Goal: Transaction & Acquisition: Purchase product/service

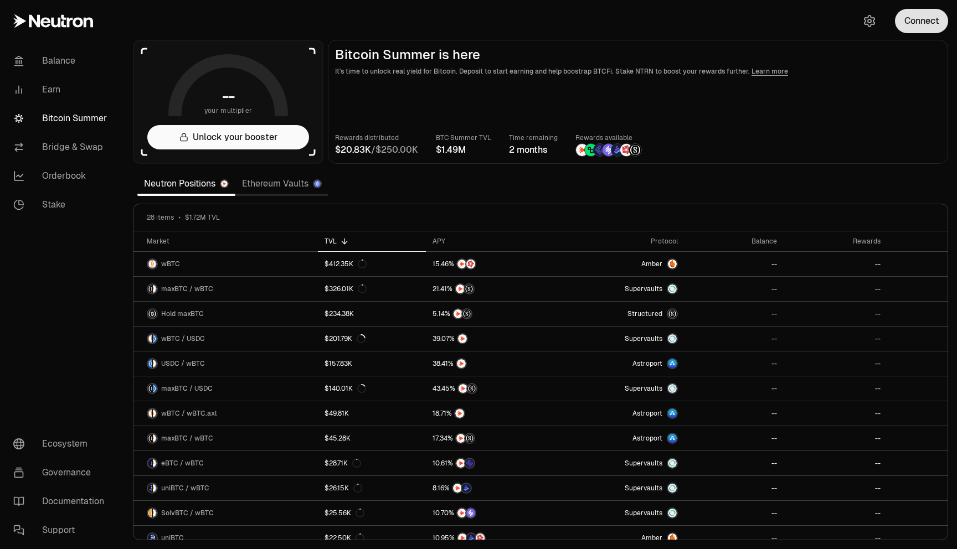
click at [908, 20] on button "Connect" at bounding box center [921, 21] width 53 height 24
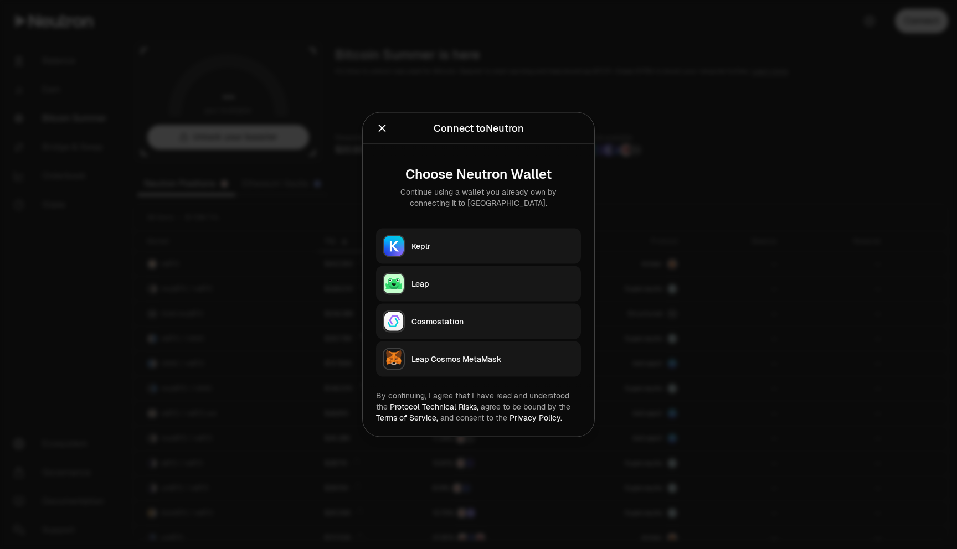
click at [484, 239] on button "Keplr" at bounding box center [478, 246] width 205 height 35
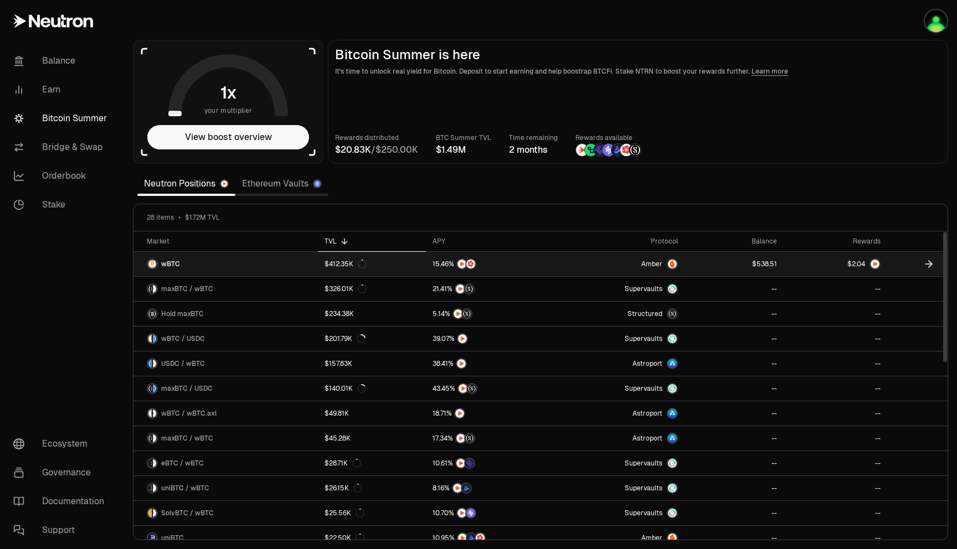
click at [928, 265] on icon at bounding box center [928, 264] width 11 height 11
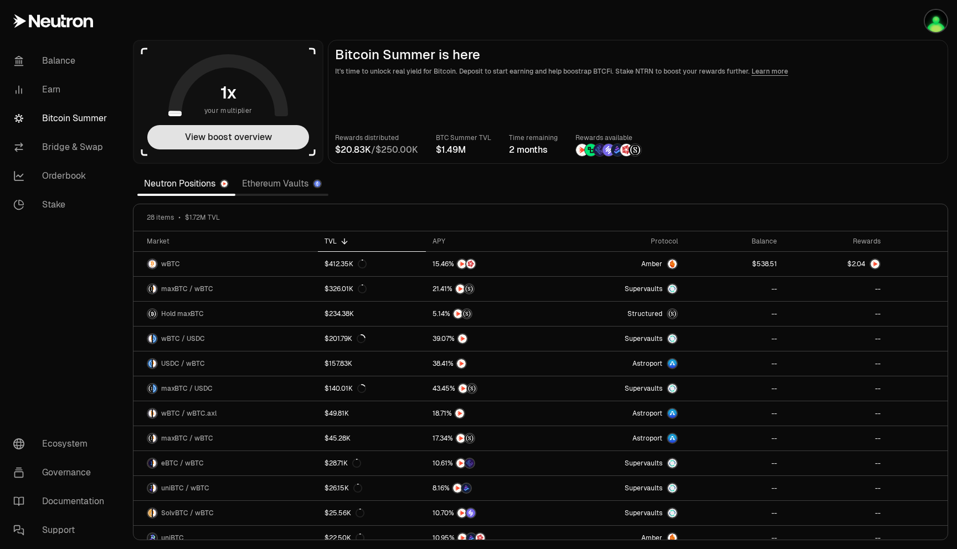
click at [246, 138] on button "View boost overview" at bounding box center [228, 137] width 162 height 24
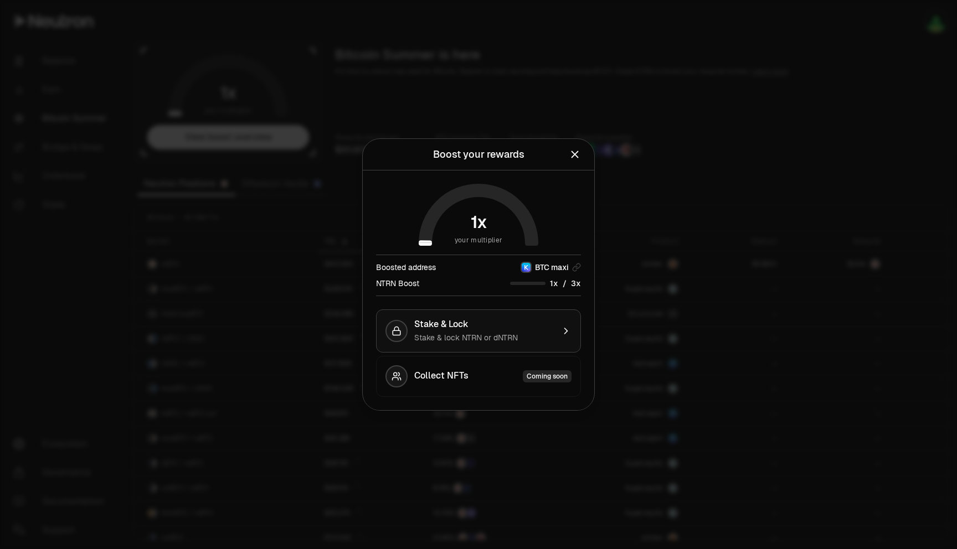
click at [547, 336] on div "Stake & lock NTRN or dNTRN" at bounding box center [484, 337] width 140 height 11
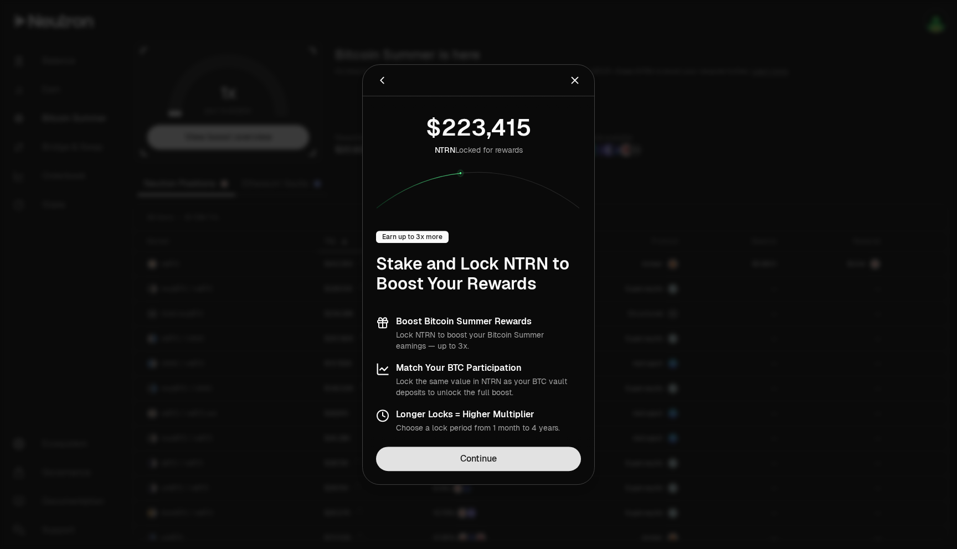
click at [516, 460] on link "Continue" at bounding box center [478, 459] width 205 height 24
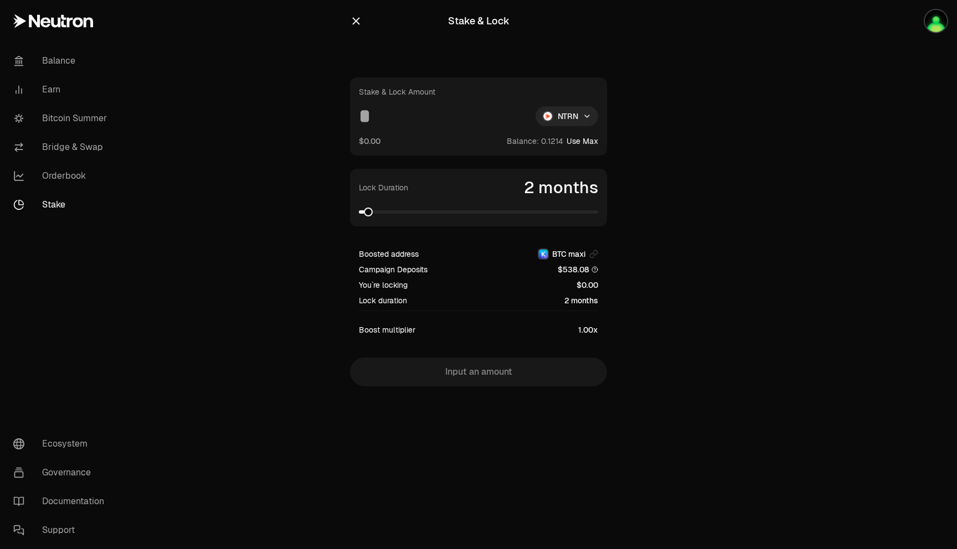
click at [459, 122] on input at bounding box center [443, 116] width 168 height 20
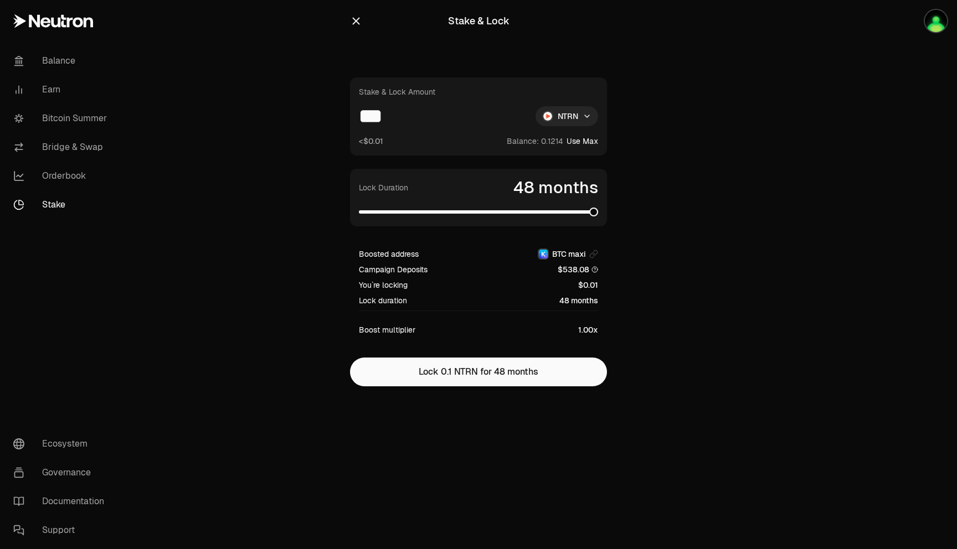
click at [598, 208] on span at bounding box center [593, 212] width 9 height 9
click at [394, 115] on input "***" at bounding box center [443, 116] width 168 height 20
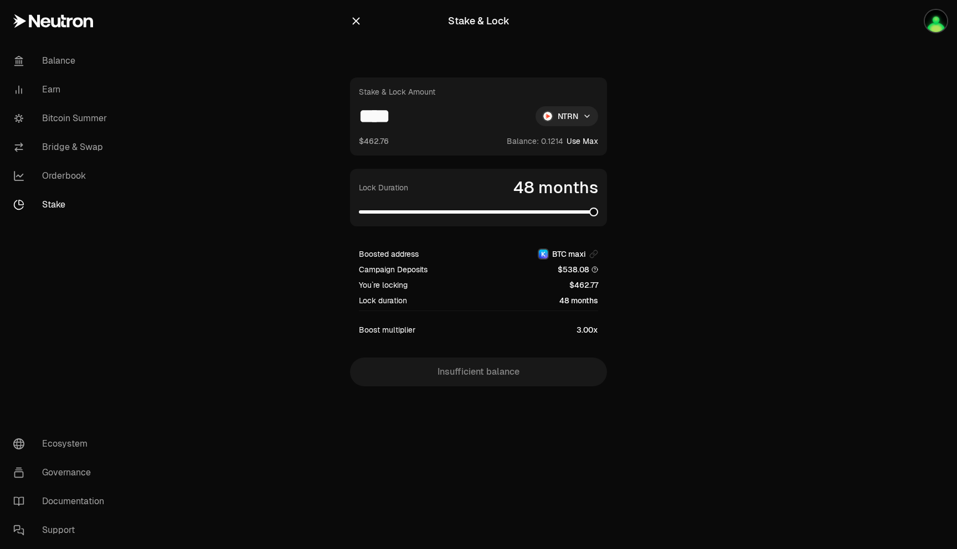
drag, startPoint x: 367, startPoint y: 117, endPoint x: 423, endPoint y: 120, distance: 55.5
click at [423, 121] on input "****" at bounding box center [443, 116] width 168 height 20
click at [435, 122] on input "****" at bounding box center [443, 116] width 168 height 20
click at [554, 215] on span at bounding box center [551, 212] width 9 height 9
click at [598, 215] on span at bounding box center [593, 212] width 9 height 9
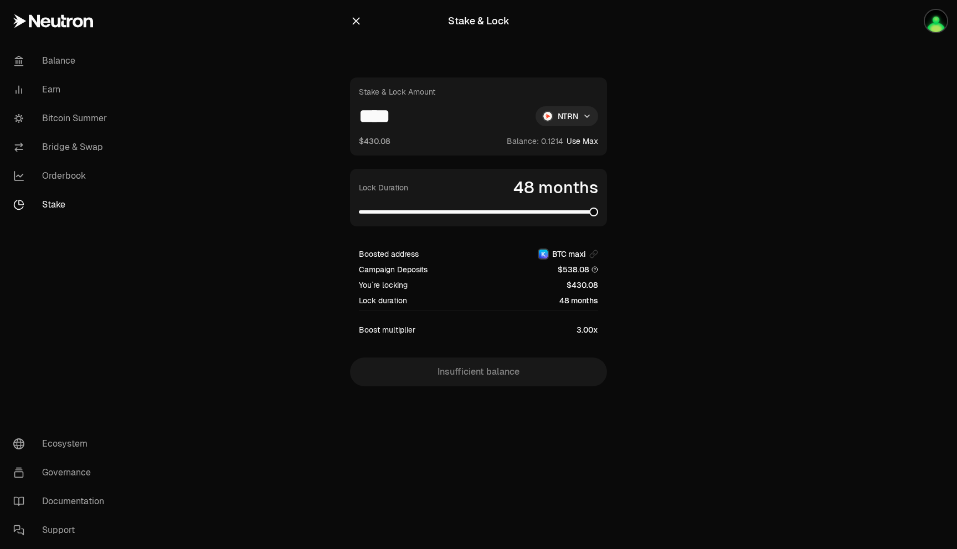
drag, startPoint x: 598, startPoint y: 212, endPoint x: 332, endPoint y: 214, distance: 266.4
click at [333, 214] on section "Stake & Lock Stake & Lock Amount **** NTRN $430.08 Balance: Use Max Lock Durati…" at bounding box center [479, 215] width 426 height 431
click at [364, 211] on span at bounding box center [478, 211] width 239 height 3
click at [400, 121] on input "****" at bounding box center [443, 116] width 168 height 20
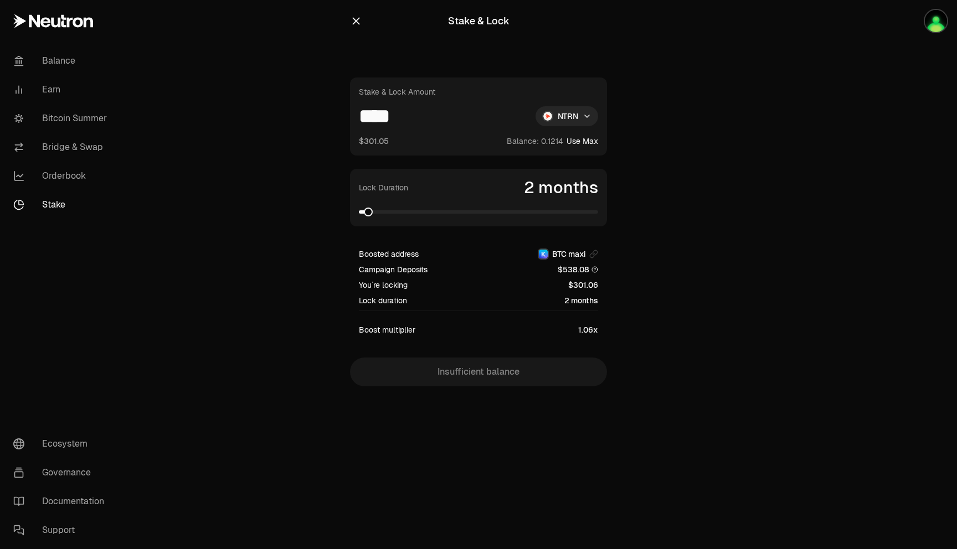
type input "****"
click at [373, 210] on span at bounding box center [478, 212] width 239 height 11
click at [406, 210] on span at bounding box center [478, 211] width 239 height 3
click at [433, 212] on span at bounding box center [478, 211] width 239 height 3
click at [455, 208] on span at bounding box center [478, 212] width 239 height 11
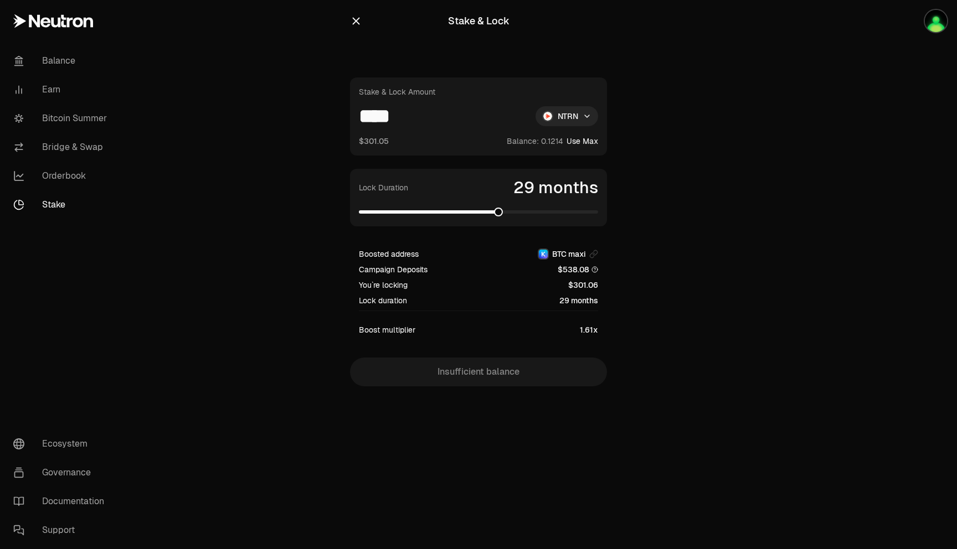
click at [498, 207] on span at bounding box center [478, 212] width 239 height 11
click at [543, 208] on span at bounding box center [478, 212] width 239 height 11
click at [586, 209] on span at bounding box center [478, 212] width 239 height 11
click at [597, 210] on span at bounding box center [478, 212] width 239 height 11
click at [926, 18] on img "button" at bounding box center [936, 21] width 22 height 22
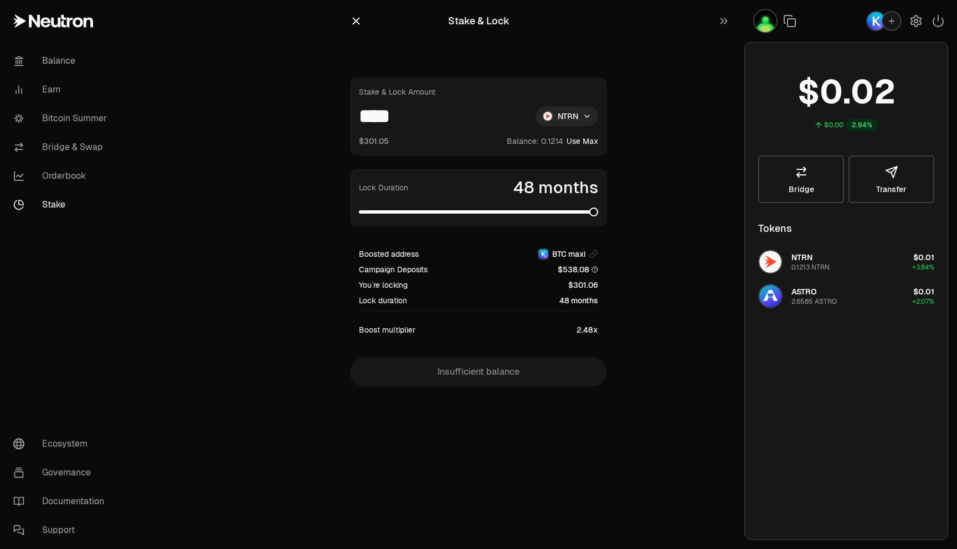
click at [817, 290] on div "ASTRO 2.6585 ASTRO" at bounding box center [813, 296] width 45 height 20
click at [803, 259] on span "NTRN" at bounding box center [801, 258] width 21 height 10
click at [824, 186] on link "Bridge" at bounding box center [801, 180] width 86 height 48
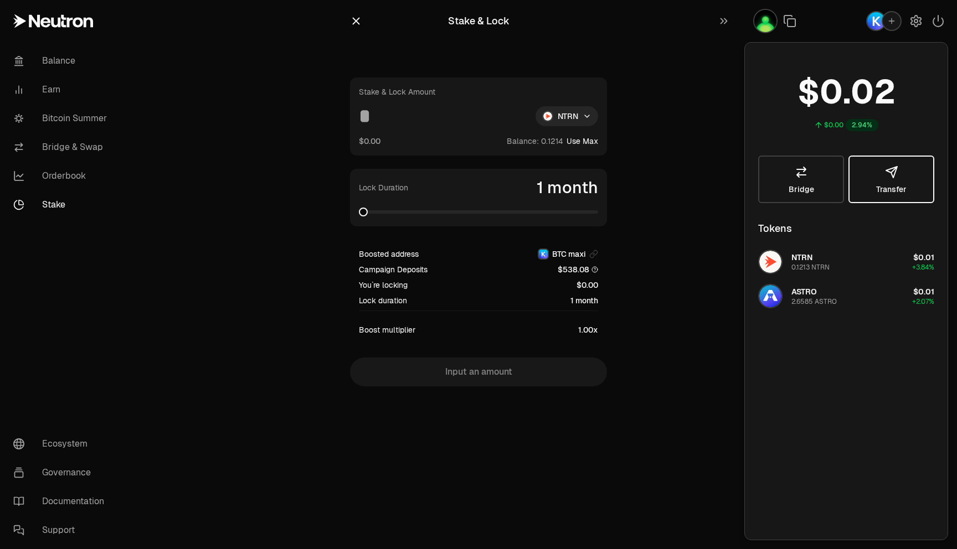
click at [886, 171] on icon "button" at bounding box center [891, 172] width 13 height 13
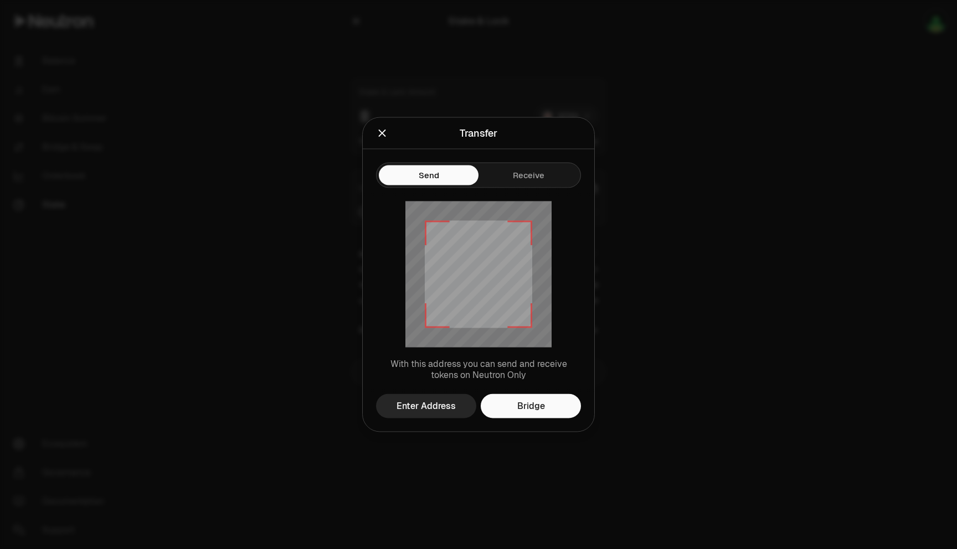
click at [413, 158] on div "Send Receive" at bounding box center [479, 169] width 232 height 39
click at [381, 133] on icon "Close" at bounding box center [382, 133] width 7 height 7
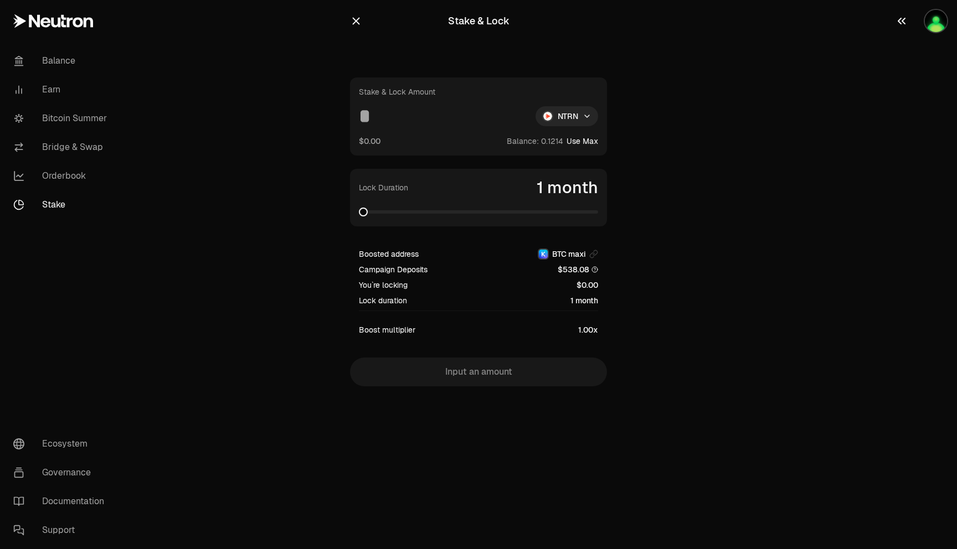
click at [936, 28] on img "button" at bounding box center [936, 21] width 22 height 22
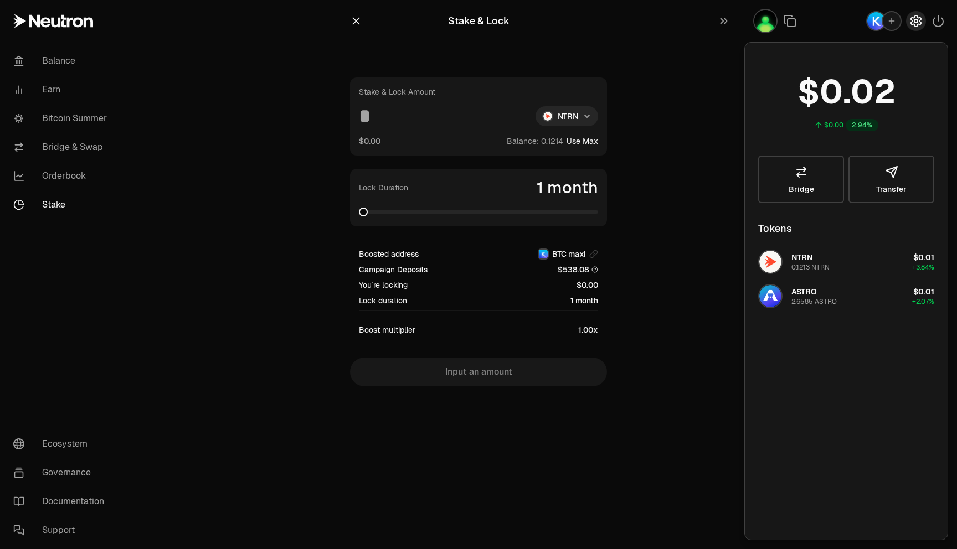
click at [914, 13] on button "button" at bounding box center [916, 21] width 20 height 20
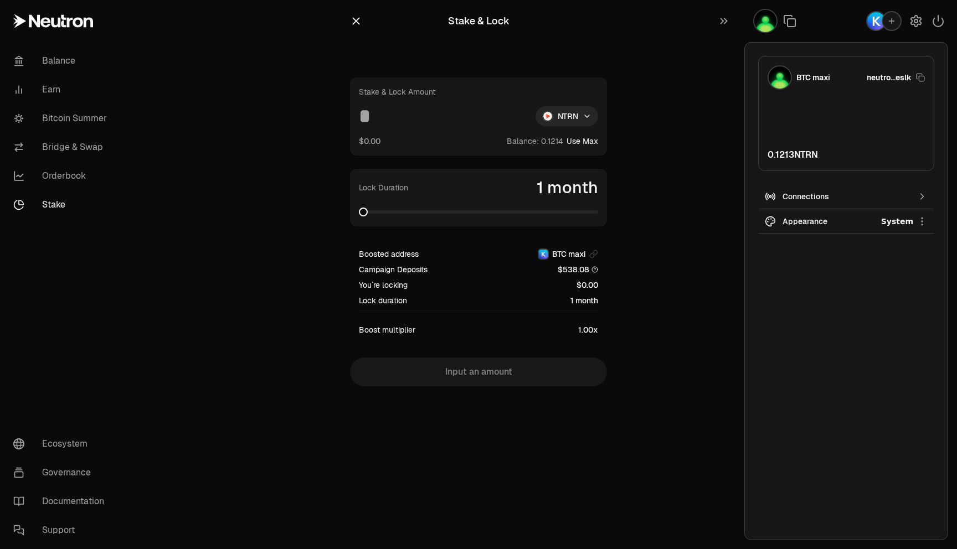
click at [843, 194] on div "Connections" at bounding box center [846, 196] width 127 height 11
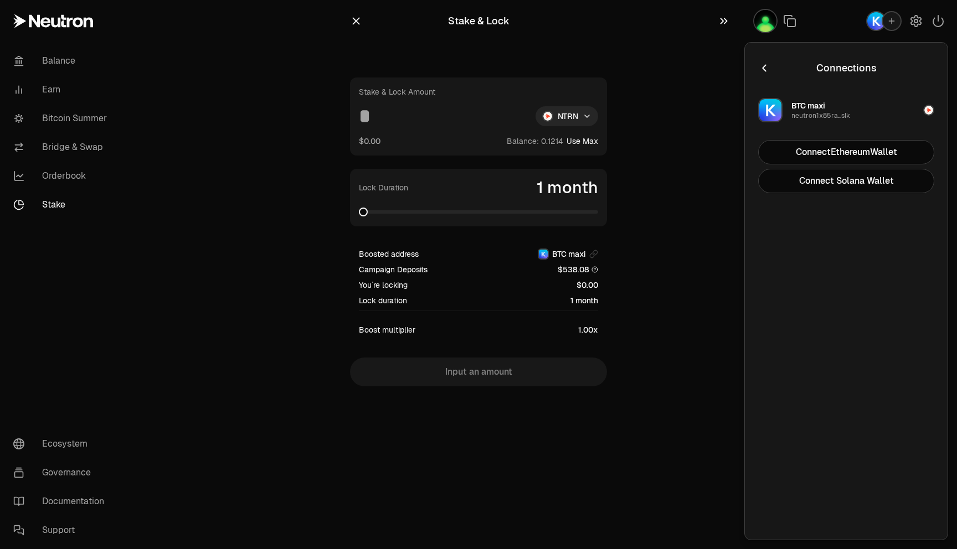
click at [729, 19] on icon "button" at bounding box center [724, 20] width 12 height 13
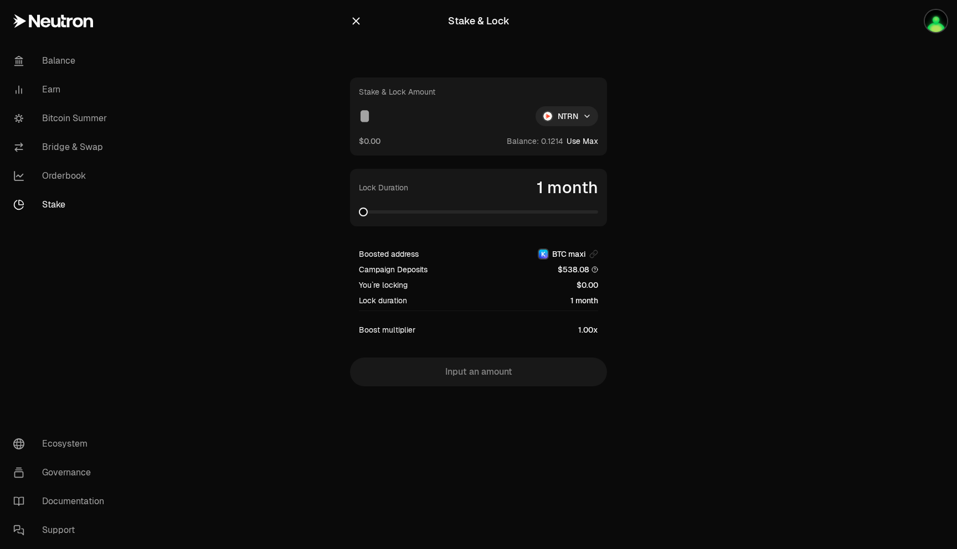
click at [647, 204] on section "Stake & Lock Stake & Lock Amount NTRN $0.00 Balance: Use Max Lock Duration 1 mo…" at bounding box center [479, 215] width 426 height 431
click at [357, 23] on icon "button" at bounding box center [356, 21] width 12 height 12
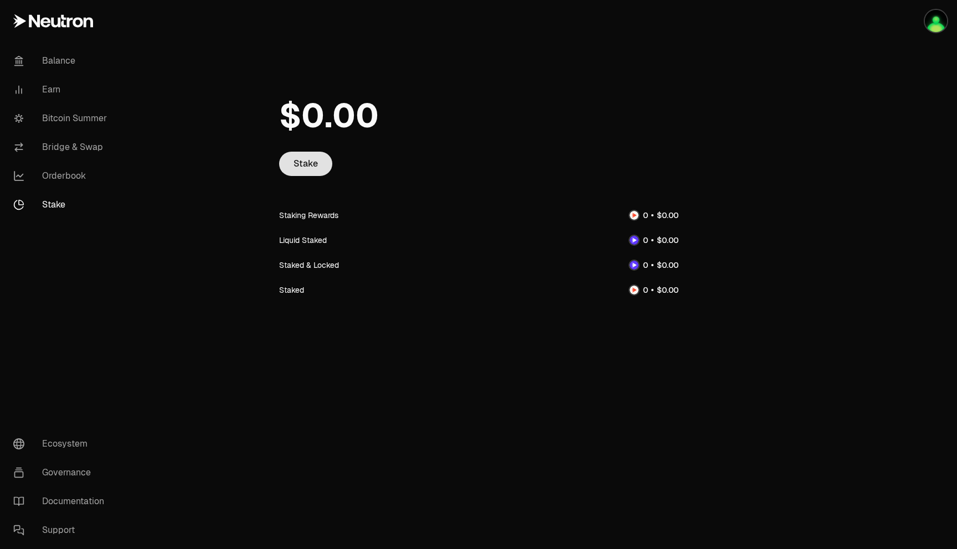
click at [309, 162] on link "Stake" at bounding box center [305, 164] width 53 height 24
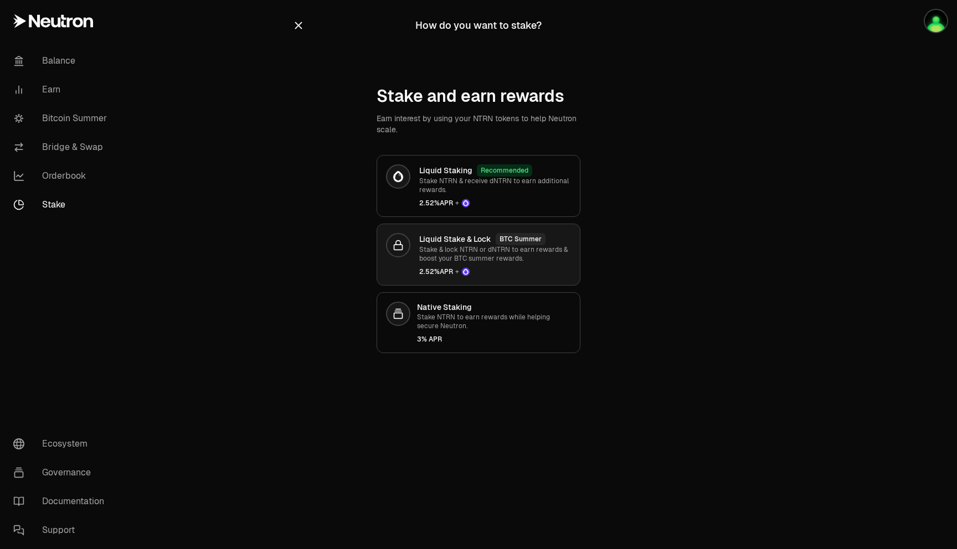
click at [461, 245] on p "Stake & lock NTRN or dNTRN to earn rewards & boost your BTC summer rewards." at bounding box center [495, 254] width 152 height 18
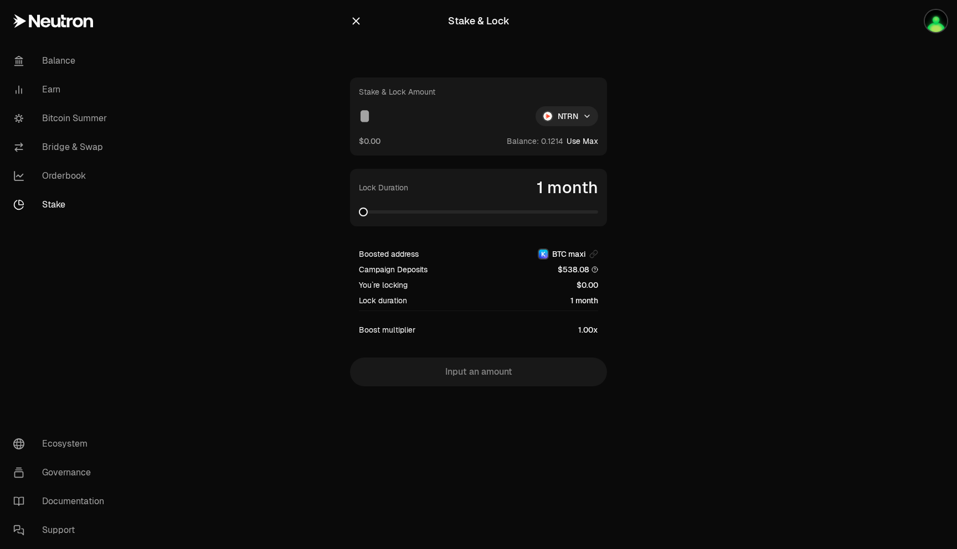
click at [352, 18] on icon "button" at bounding box center [356, 21] width 12 height 12
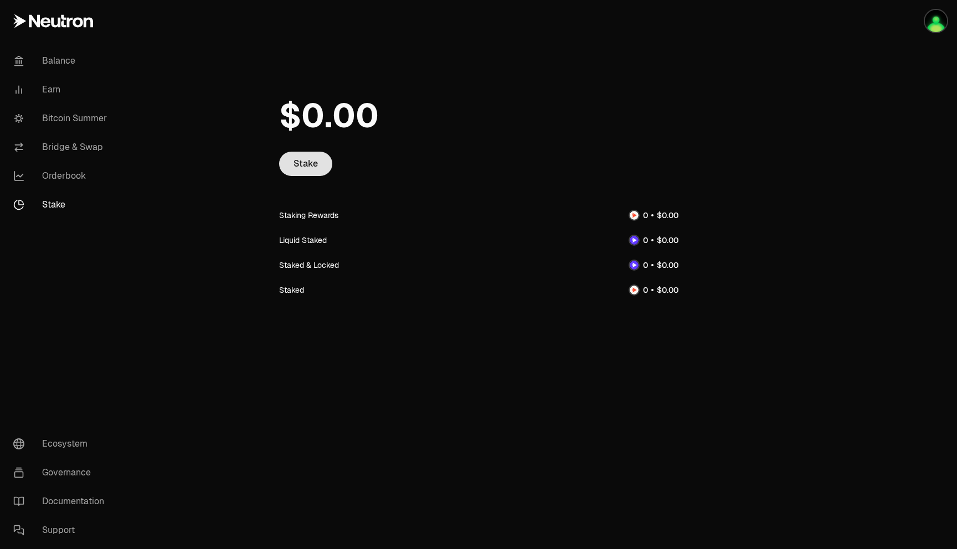
click at [302, 156] on link "Stake" at bounding box center [305, 164] width 53 height 24
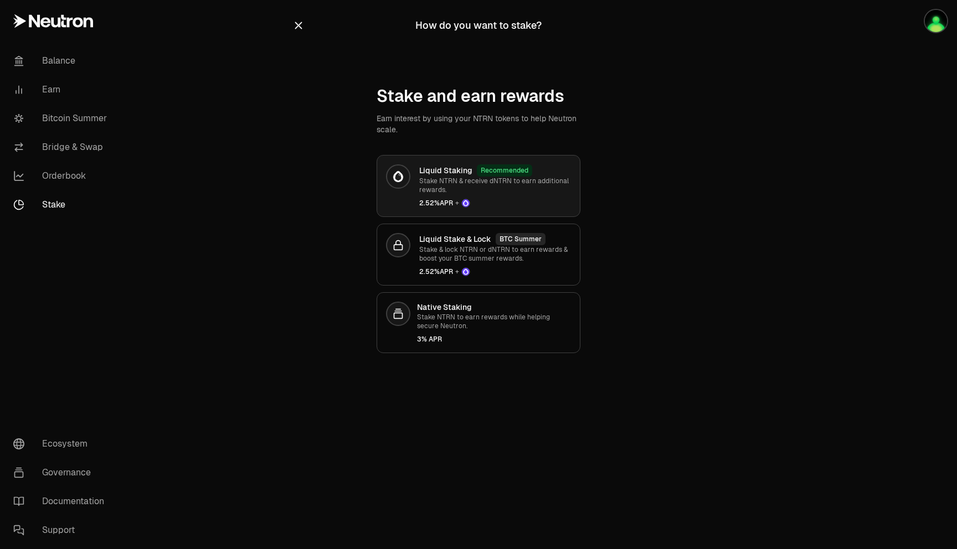
click at [485, 193] on p "Stake NTRN & receive dNTRN to earn additional rewards." at bounding box center [495, 186] width 152 height 18
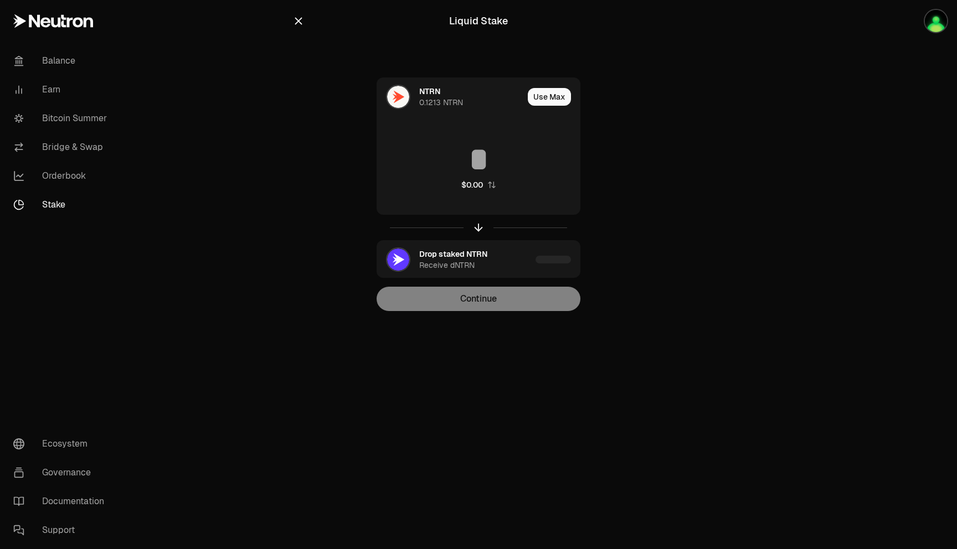
click at [297, 19] on icon "button" at bounding box center [298, 21] width 12 height 12
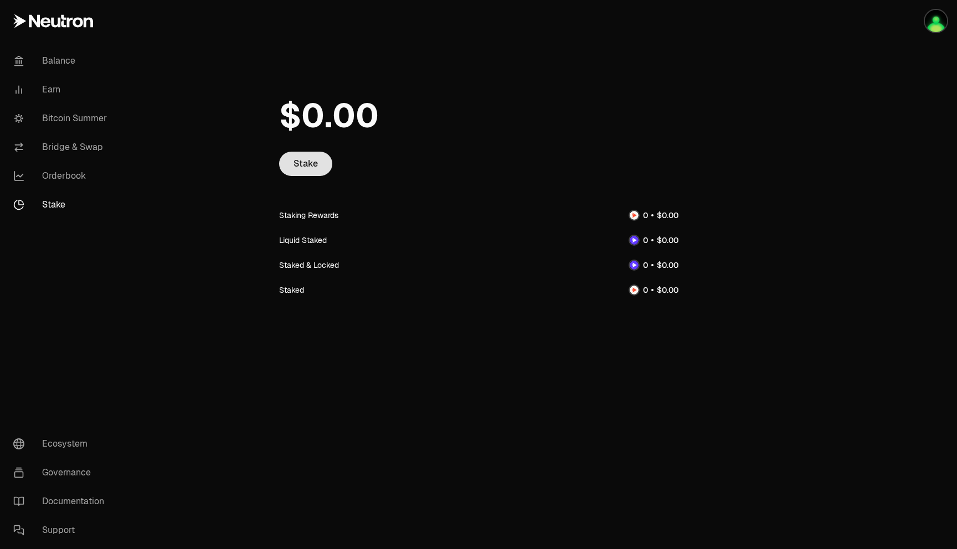
click at [290, 155] on link "Stake" at bounding box center [305, 164] width 53 height 24
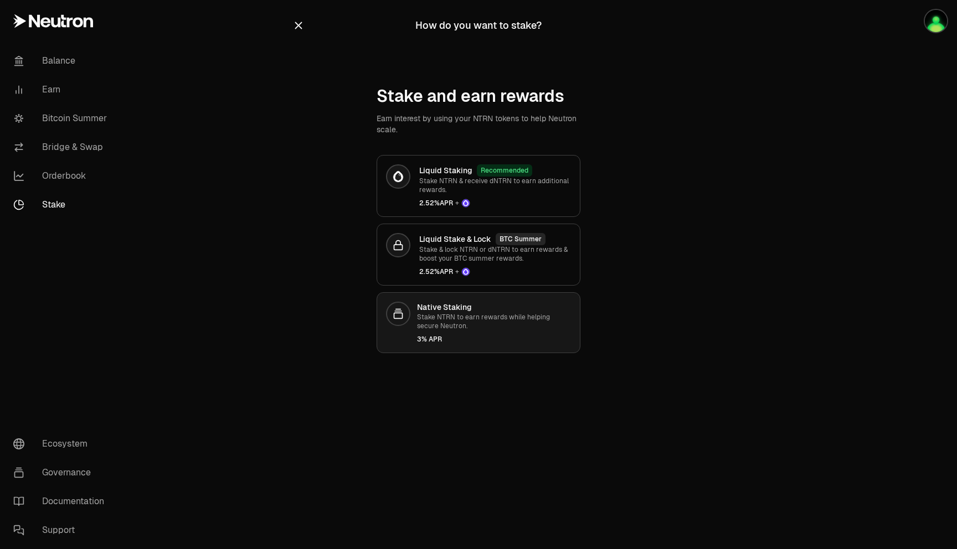
click at [470, 331] on div "Native Staking Stake NTRN to earn rewards while helping secure Neutron. 3% APR" at bounding box center [494, 323] width 154 height 42
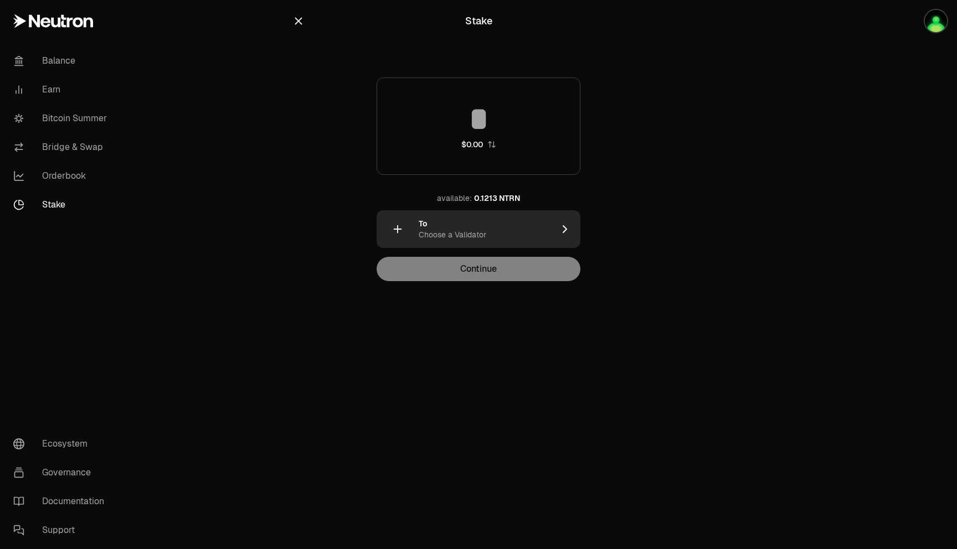
click at [470, 228] on div "To Choose a Validator" at bounding box center [486, 229] width 135 height 22
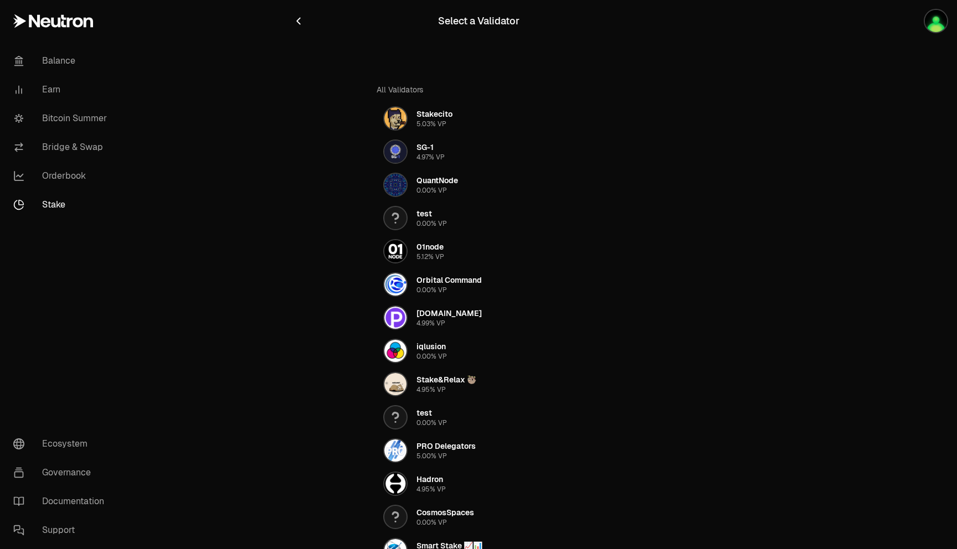
click at [297, 20] on icon "button" at bounding box center [298, 21] width 3 height 6
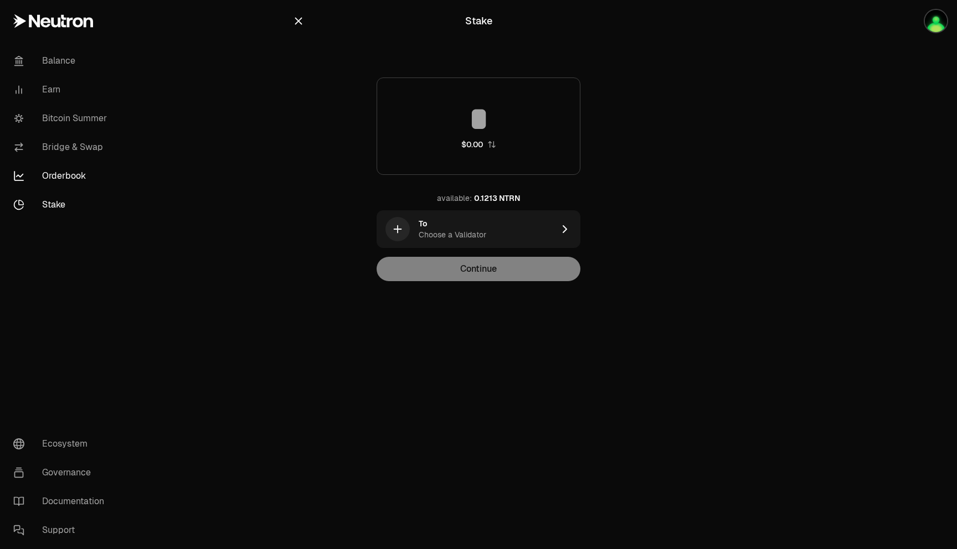
click at [83, 177] on link "Orderbook" at bounding box center [61, 176] width 115 height 29
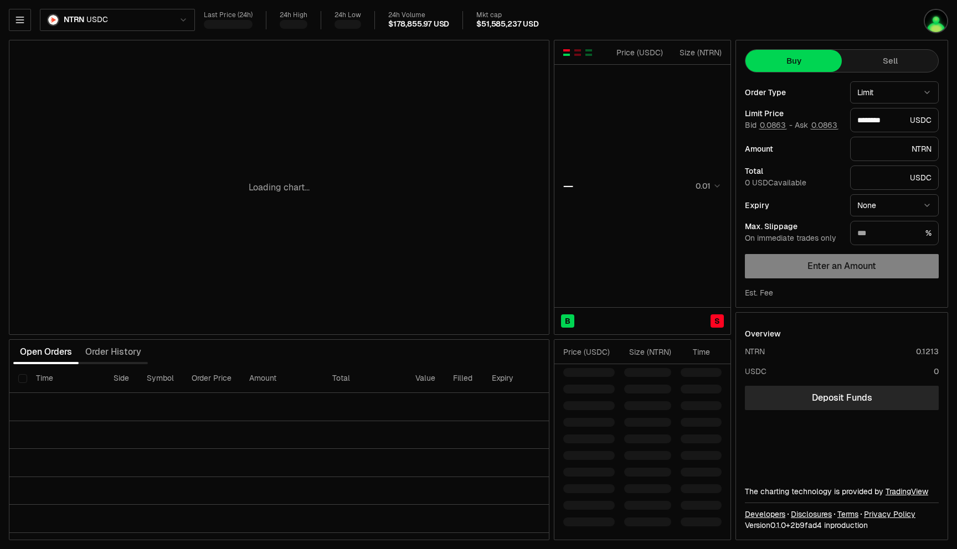
type input "********"
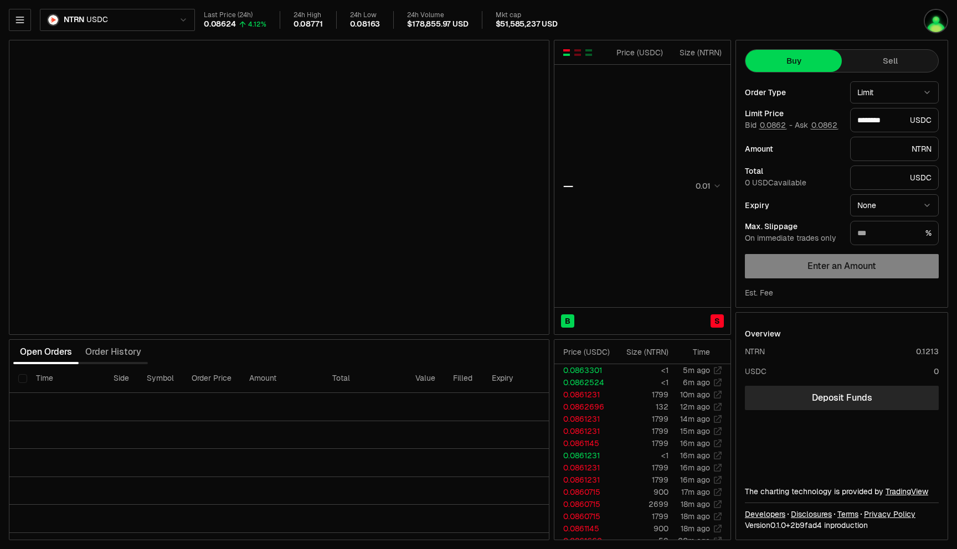
click at [159, 18] on html "Balance Earn Bitcoin Summer Bridge & Swap Orderbook Stake Ecosystem Governance …" at bounding box center [478, 274] width 957 height 549
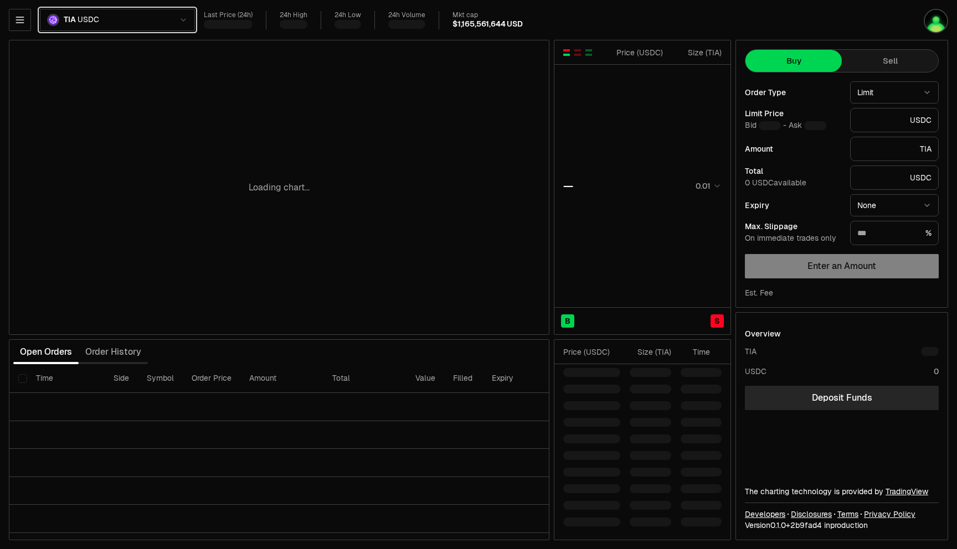
type input "*******"
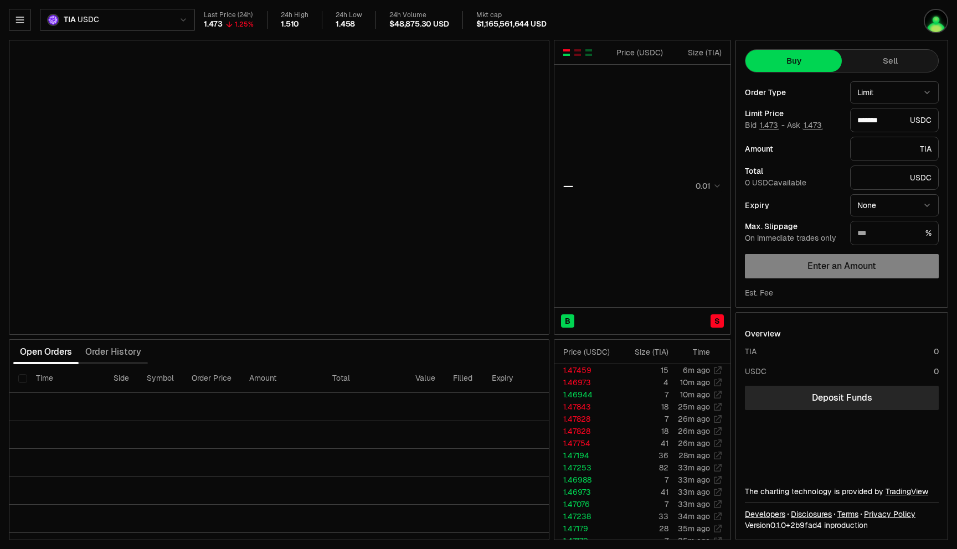
click at [157, 19] on html "Balance Earn Bitcoin Summer Bridge & Swap Orderbook Stake Ecosystem Governance …" at bounding box center [478, 274] width 957 height 549
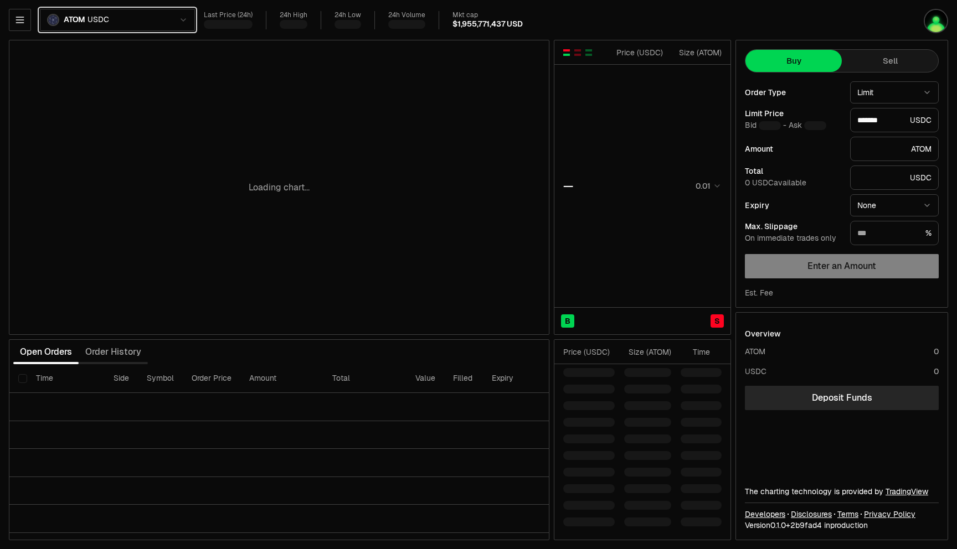
type input "*******"
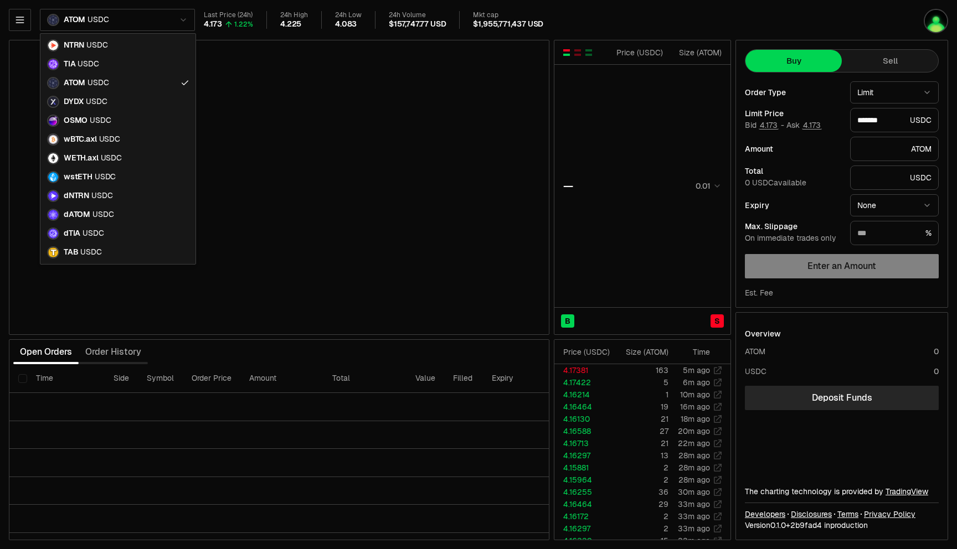
click at [177, 17] on html "Balance Earn Bitcoin Summer Bridge & Swap Orderbook Stake Ecosystem Governance …" at bounding box center [478, 274] width 957 height 549
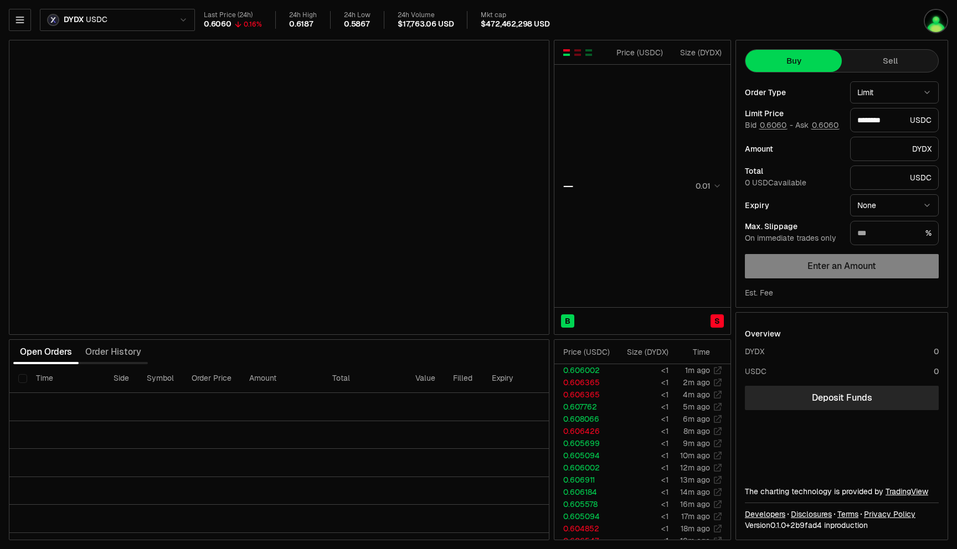
click at [169, 23] on html "Balance Earn Bitcoin Summer Bridge & Swap Orderbook Stake Ecosystem Governance …" at bounding box center [478, 274] width 957 height 549
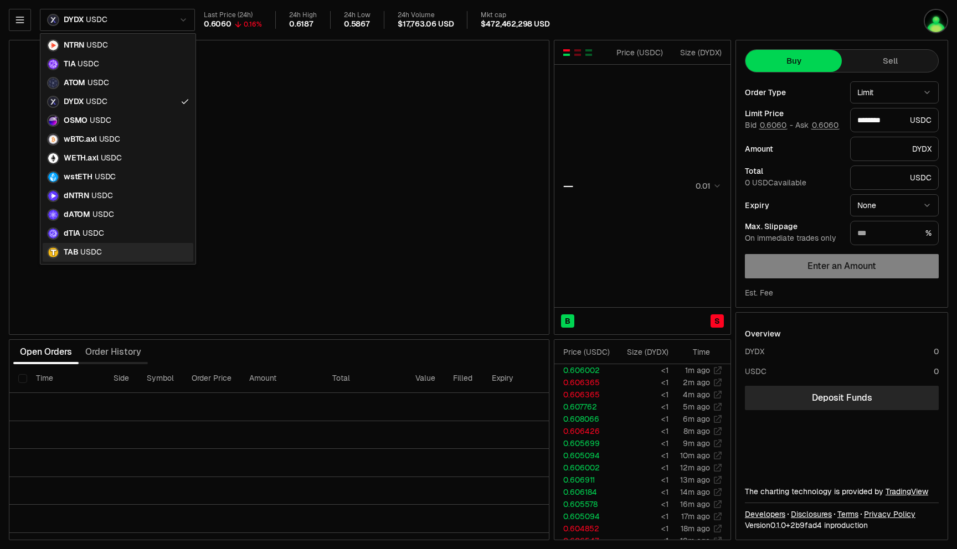
type input "********"
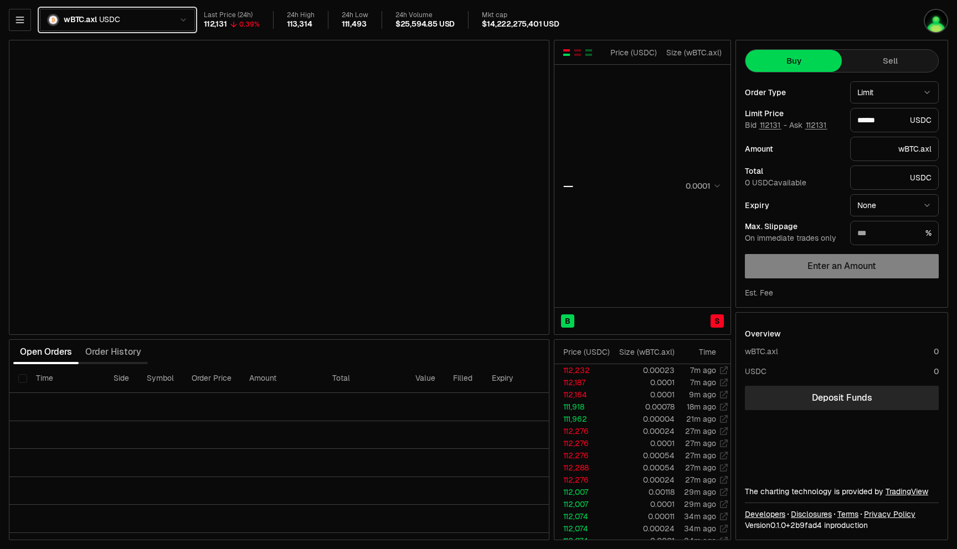
type input "******"
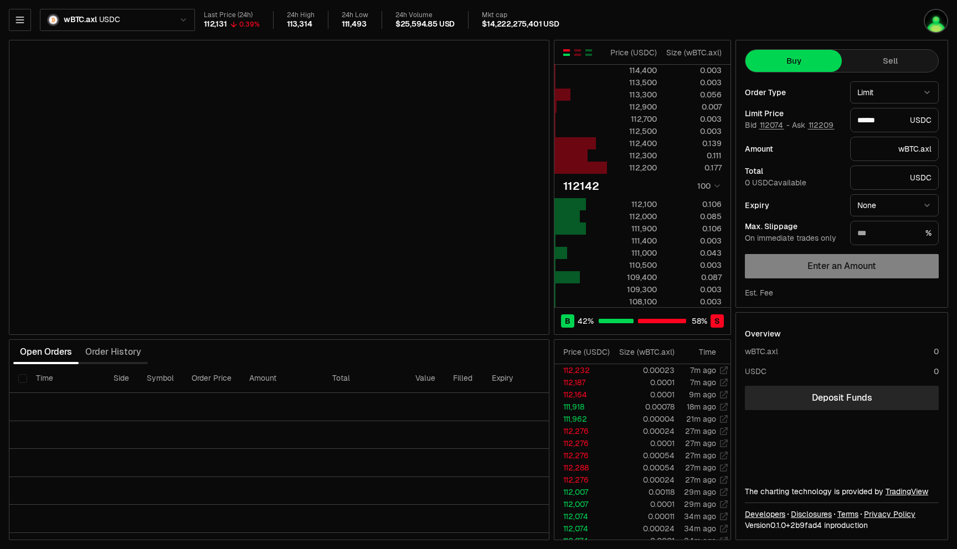
click at [181, 19] on html "Balance Earn Bitcoin Summer Bridge & Swap Orderbook Stake Ecosystem Governance …" at bounding box center [478, 274] width 957 height 549
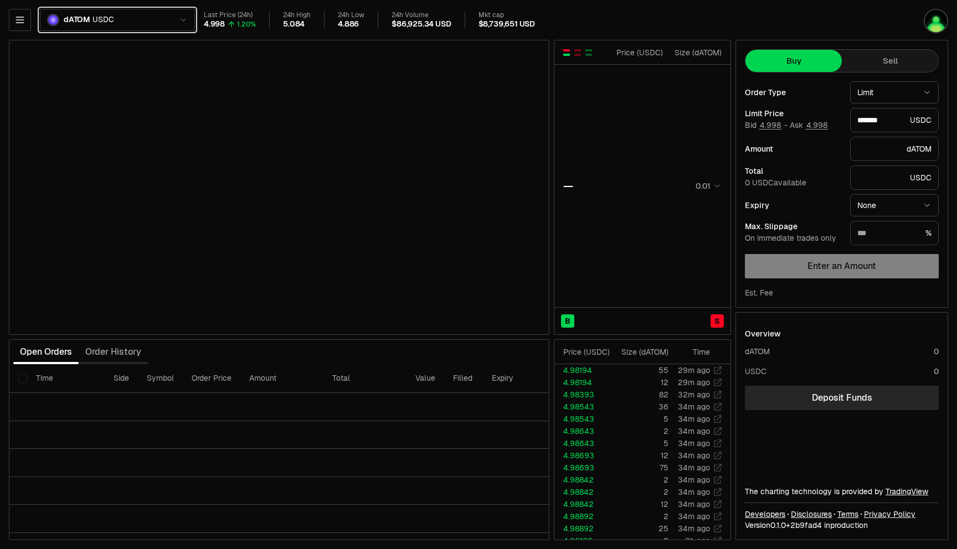
type input "*******"
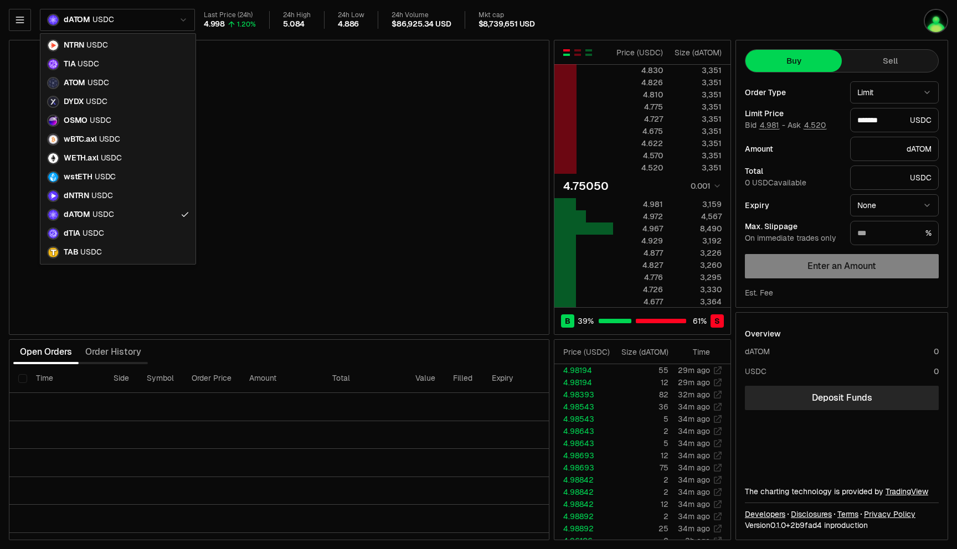
click at [168, 19] on html "Balance Earn Bitcoin Summer Bridge & Swap Orderbook Stake Ecosystem Governance …" at bounding box center [478, 274] width 957 height 549
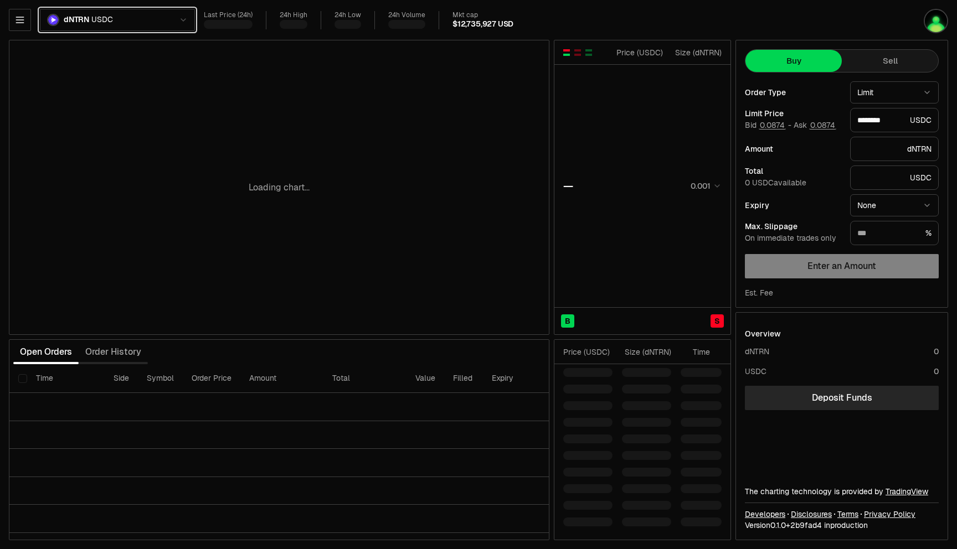
type input "********"
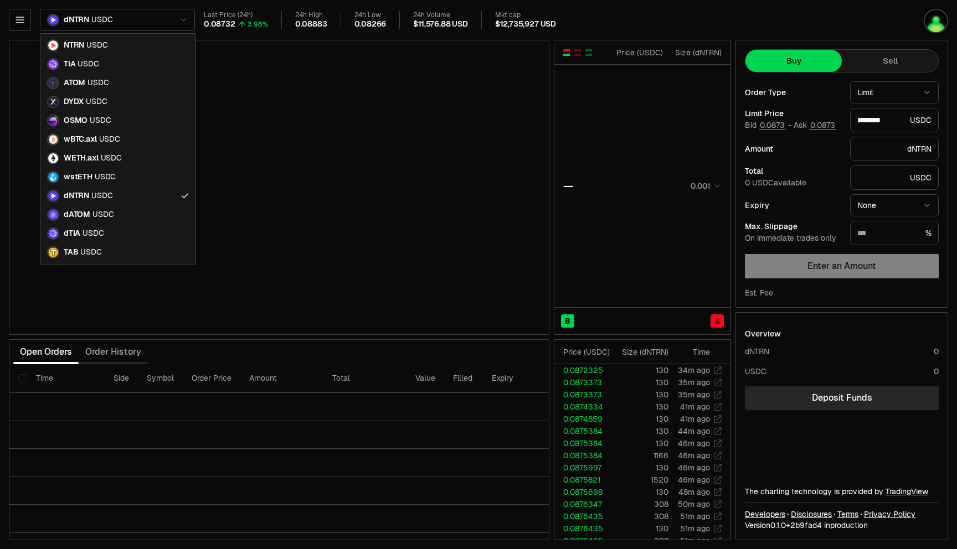
click at [165, 25] on html "Balance Earn Bitcoin Summer Bridge & Swap Orderbook Stake Ecosystem Governance …" at bounding box center [478, 274] width 957 height 549
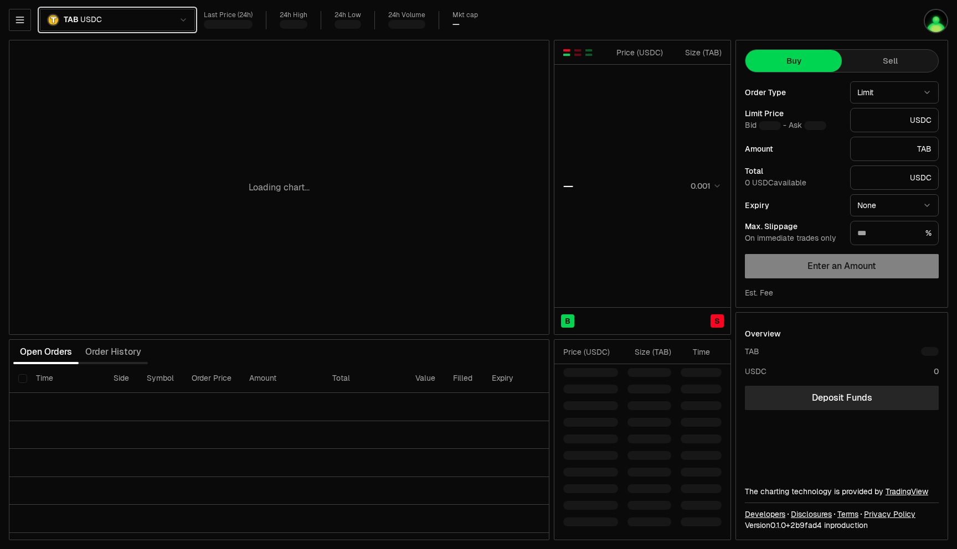
type input "********"
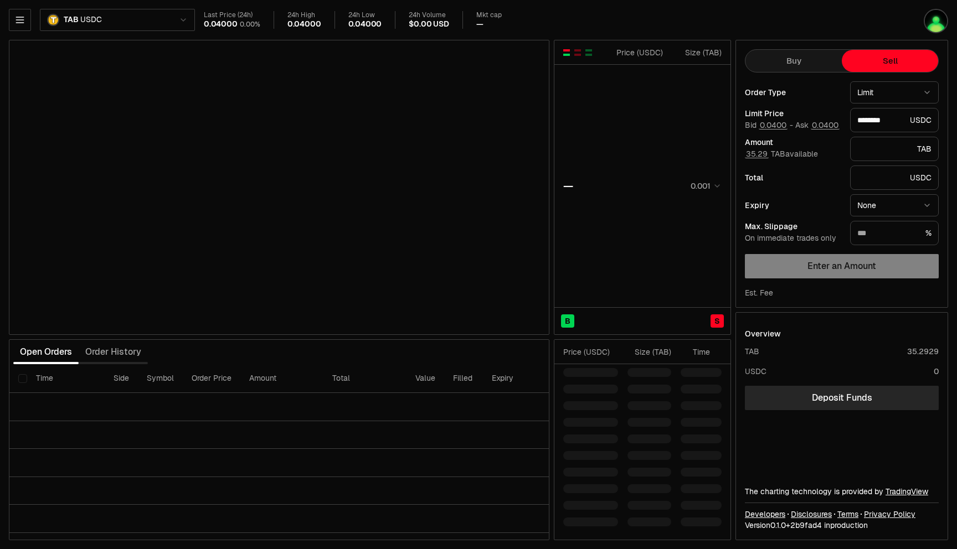
click at [877, 54] on button "Sell" at bounding box center [890, 61] width 96 height 22
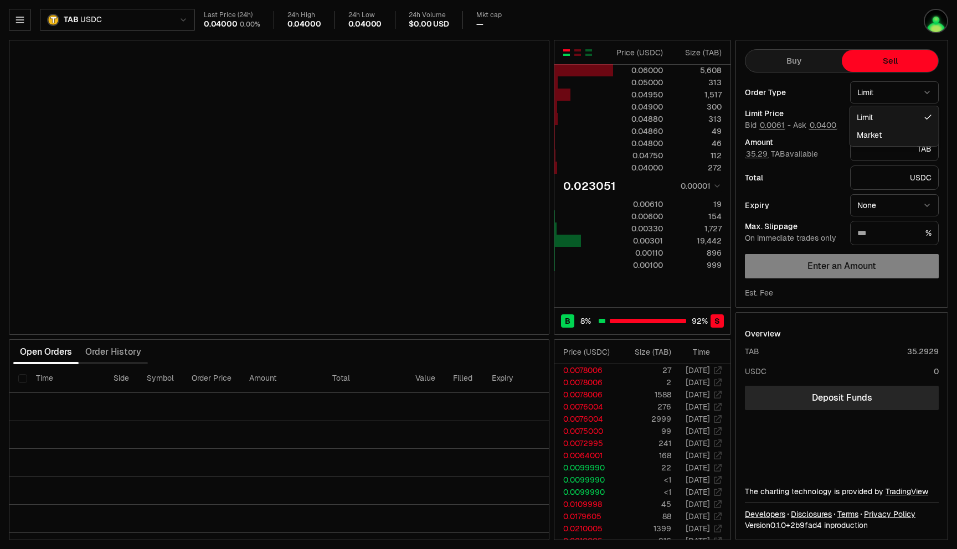
click at [869, 91] on html "Balance Earn Bitcoin Summer Bridge & Swap Orderbook Stake Ecosystem Governance …" at bounding box center [478, 274] width 957 height 549
select select "******"
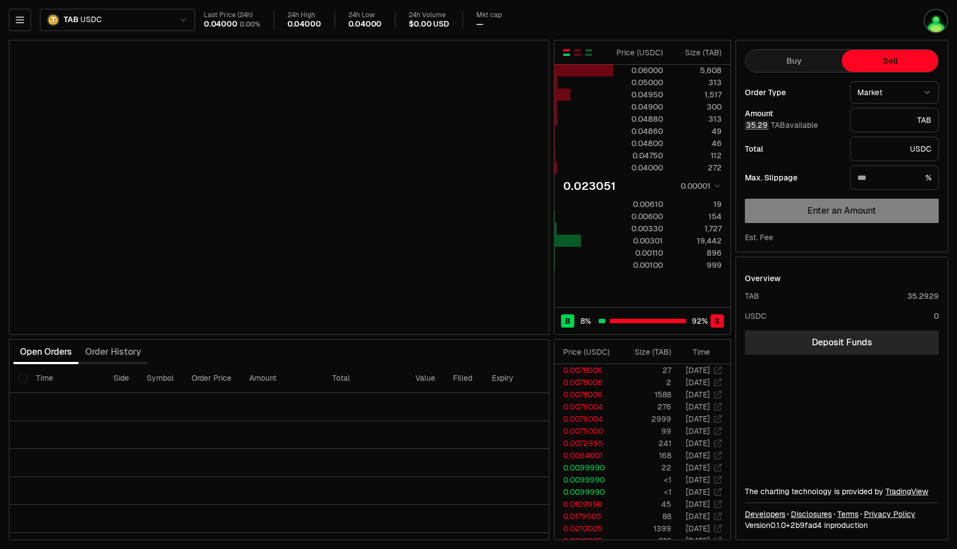
click at [757, 125] on button "35.29" at bounding box center [757, 125] width 24 height 9
type input "*"
type input "*********"
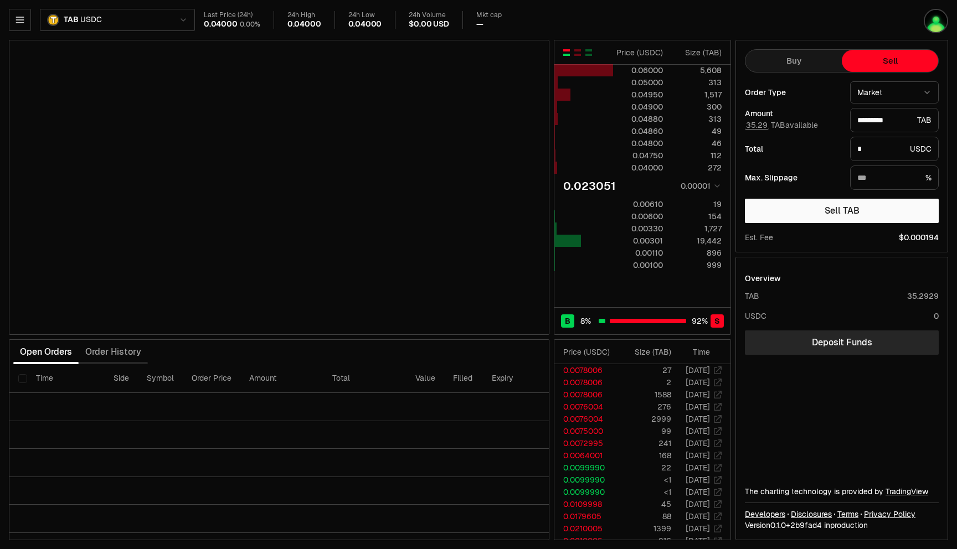
type input "********"
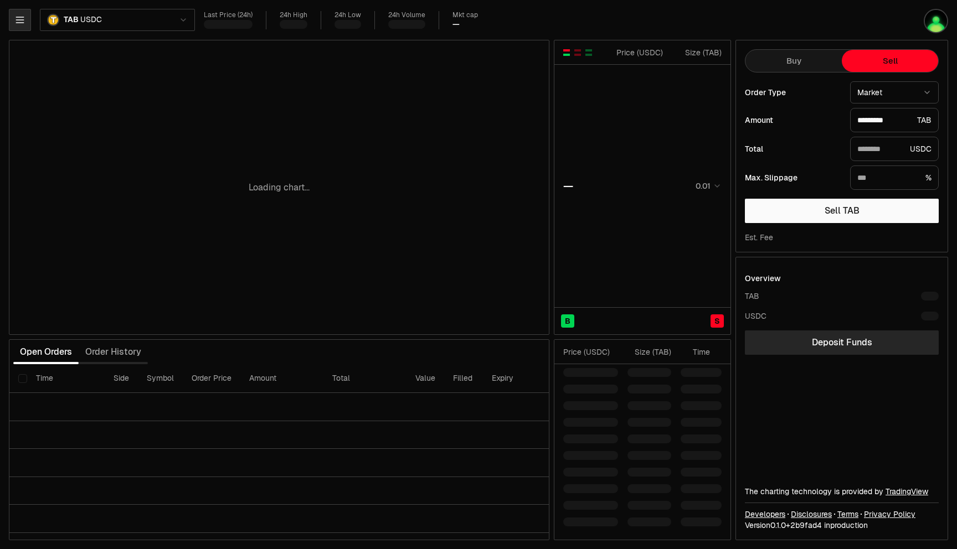
click at [16, 13] on button "button" at bounding box center [20, 20] width 22 height 22
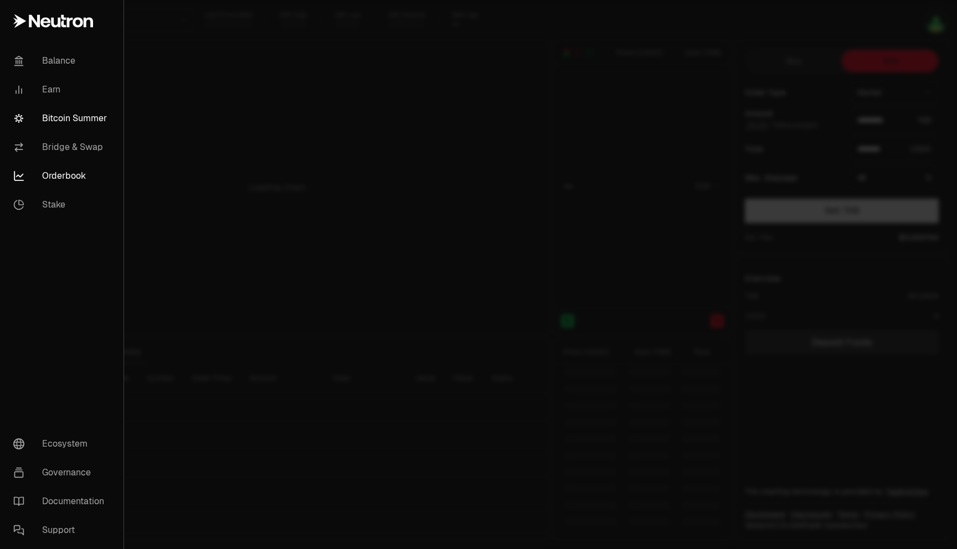
click at [53, 117] on link "Bitcoin Summer" at bounding box center [61, 118] width 115 height 29
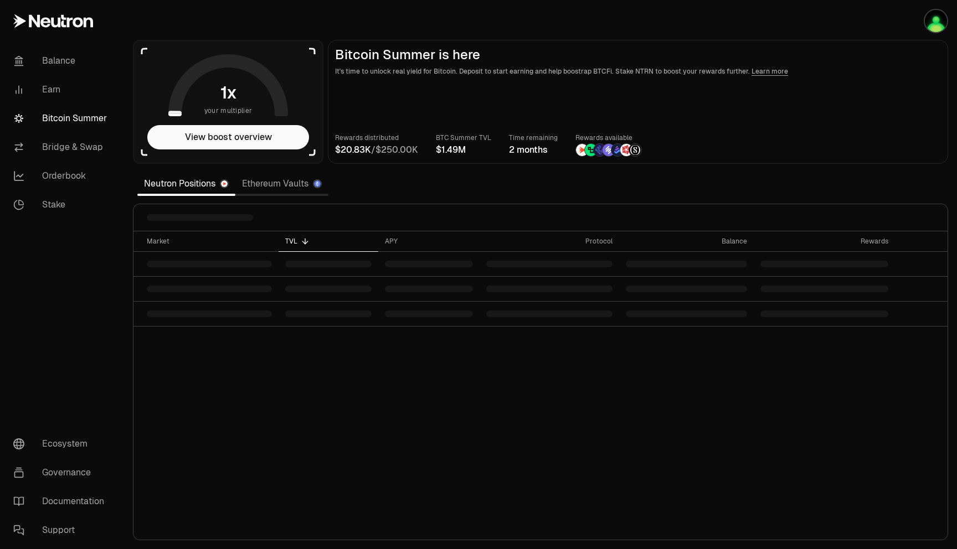
click at [357, 411] on div "Market TVL APY Protocol Balance Rewards" at bounding box center [540, 386] width 814 height 309
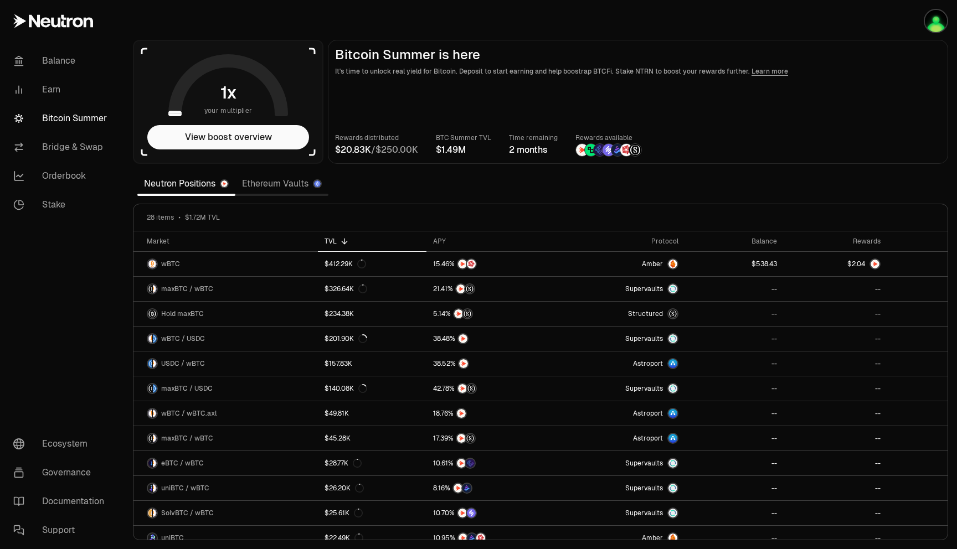
click at [626, 152] on img at bounding box center [626, 150] width 12 height 12
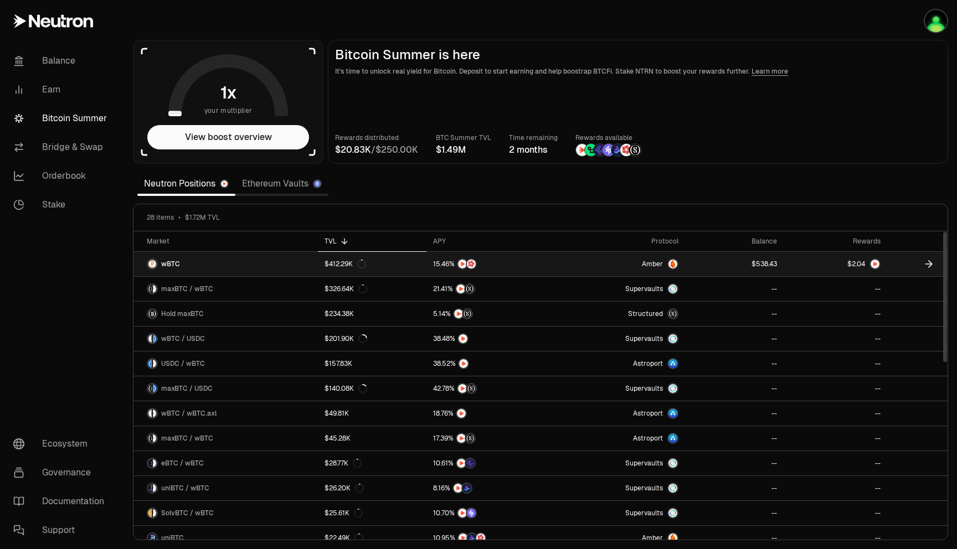
click at [863, 266] on span "4" at bounding box center [863, 264] width 4 height 8
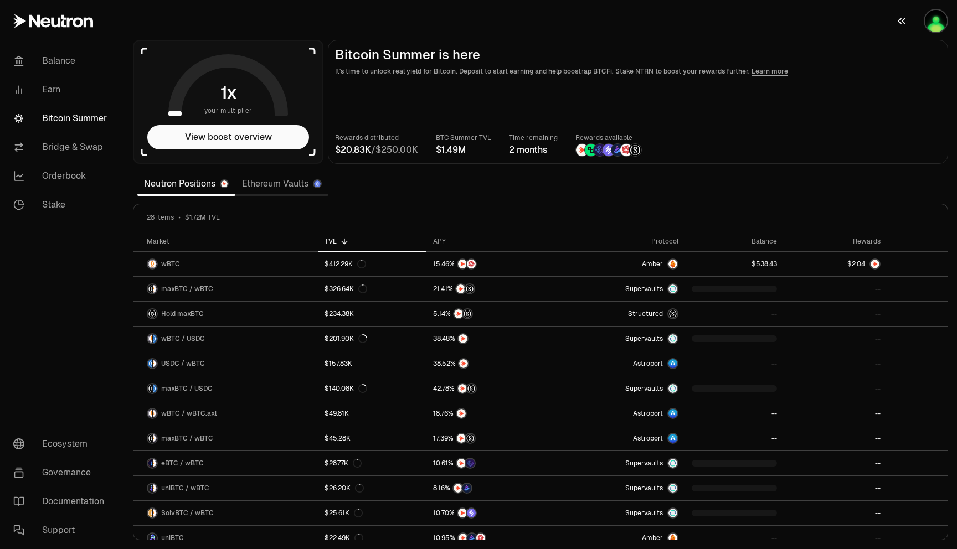
click at [928, 27] on img "button" at bounding box center [936, 21] width 22 height 22
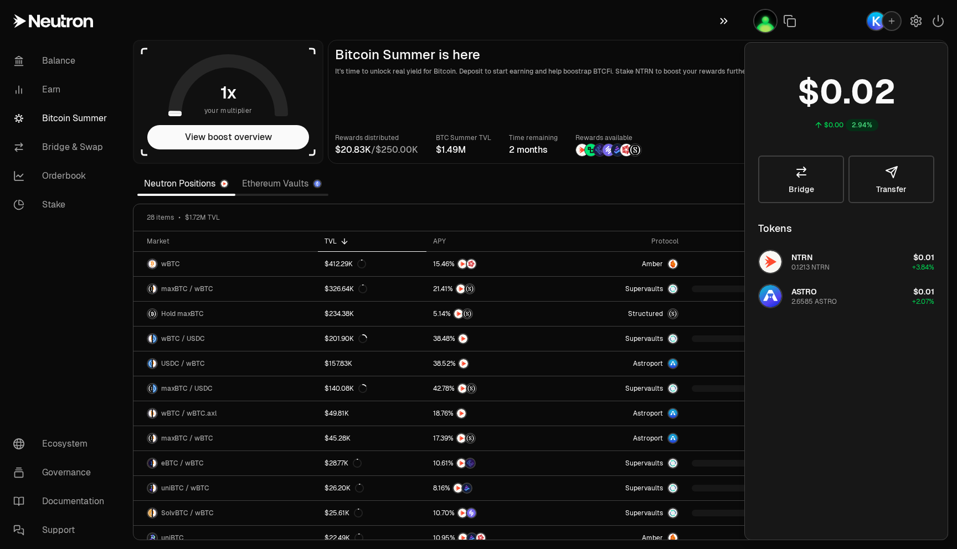
click at [722, 23] on icon "button" at bounding box center [724, 20] width 12 height 13
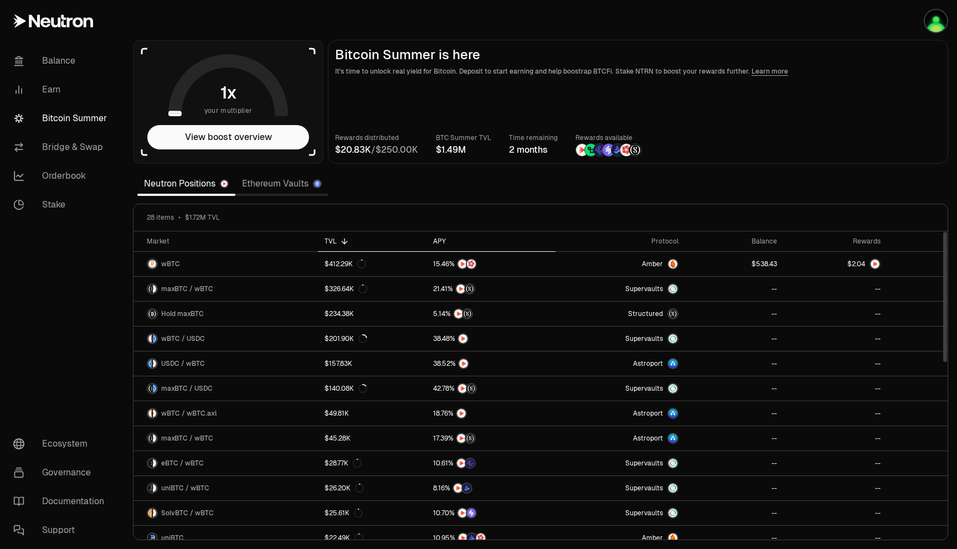
click at [444, 240] on div "APY" at bounding box center [491, 241] width 116 height 9
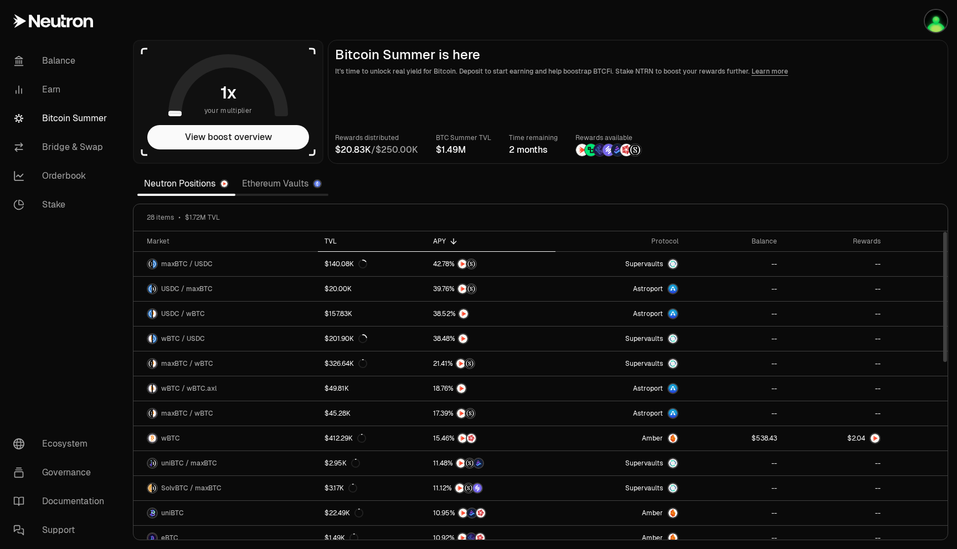
click at [343, 245] on icon at bounding box center [344, 241] width 9 height 9
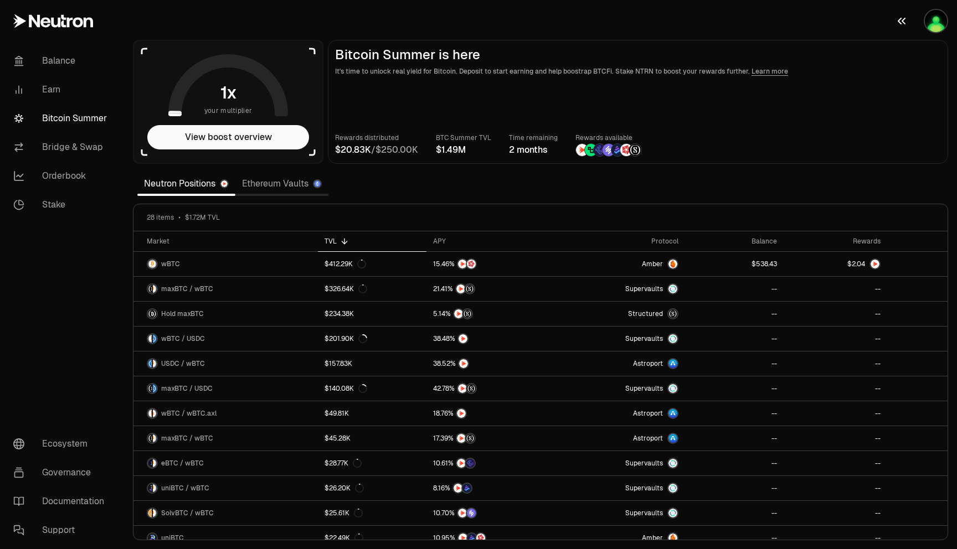
click at [928, 19] on img "button" at bounding box center [936, 21] width 22 height 22
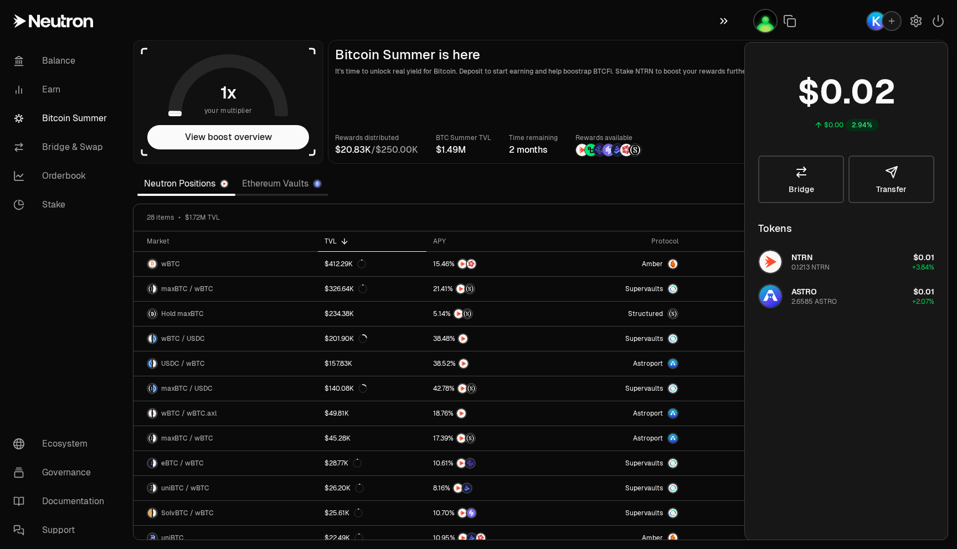
click at [729, 23] on icon "button" at bounding box center [724, 20] width 12 height 13
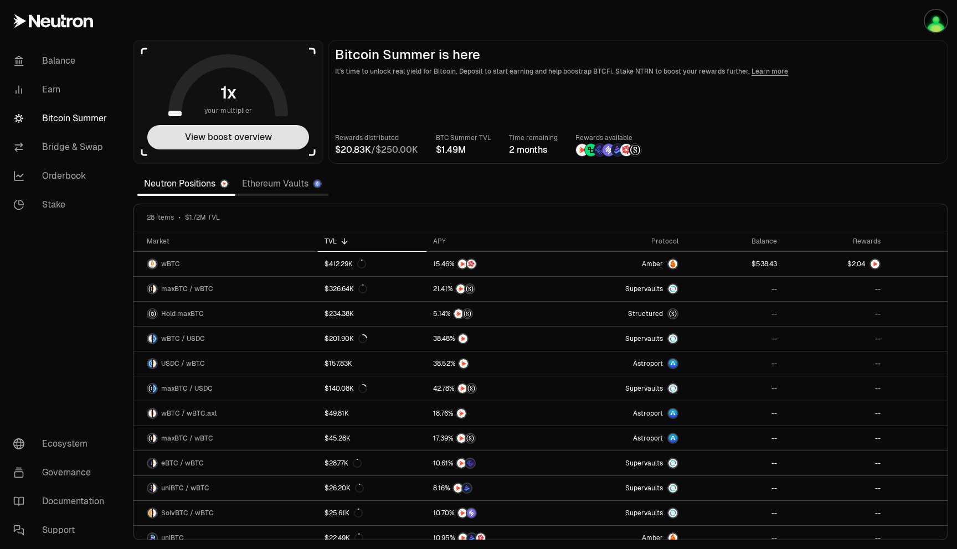
click at [204, 125] on button "View boost overview" at bounding box center [228, 137] width 162 height 24
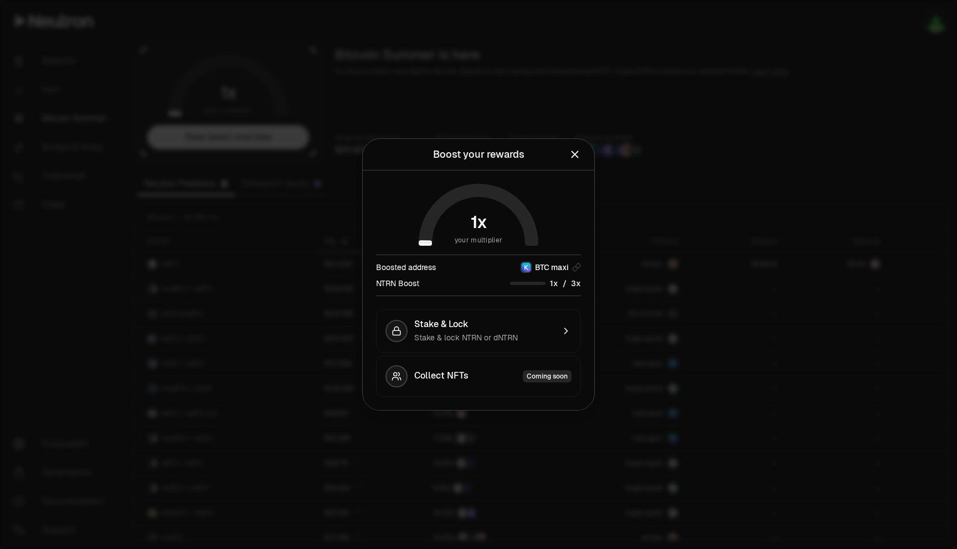
click at [481, 278] on div "NTRN Boost /" at bounding box center [478, 283] width 205 height 12
click at [493, 223] on icon at bounding box center [479, 215] width 120 height 62
click at [575, 158] on icon "Close" at bounding box center [575, 154] width 12 height 12
